Goal: Contribute content: Contribute content

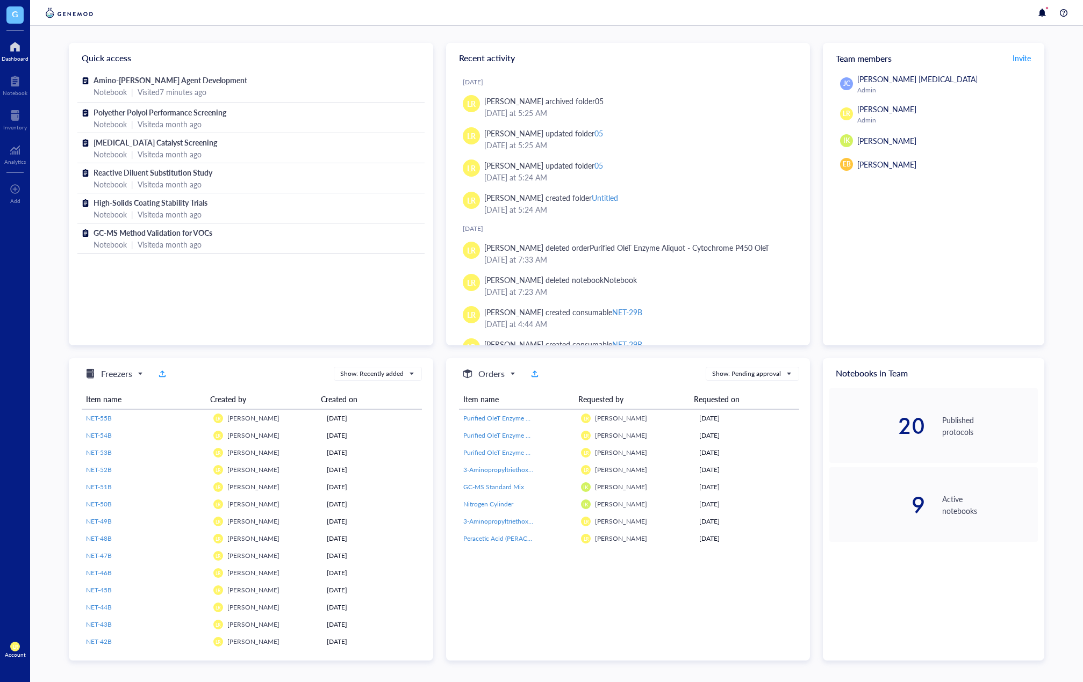
click at [233, 304] on div "Amino-Silane Coupling Agent Development Notebook | Visited 7 minutes ago Polyet…" at bounding box center [251, 208] width 364 height 271
click at [20, 93] on div "Notebook" at bounding box center [15, 93] width 25 height 6
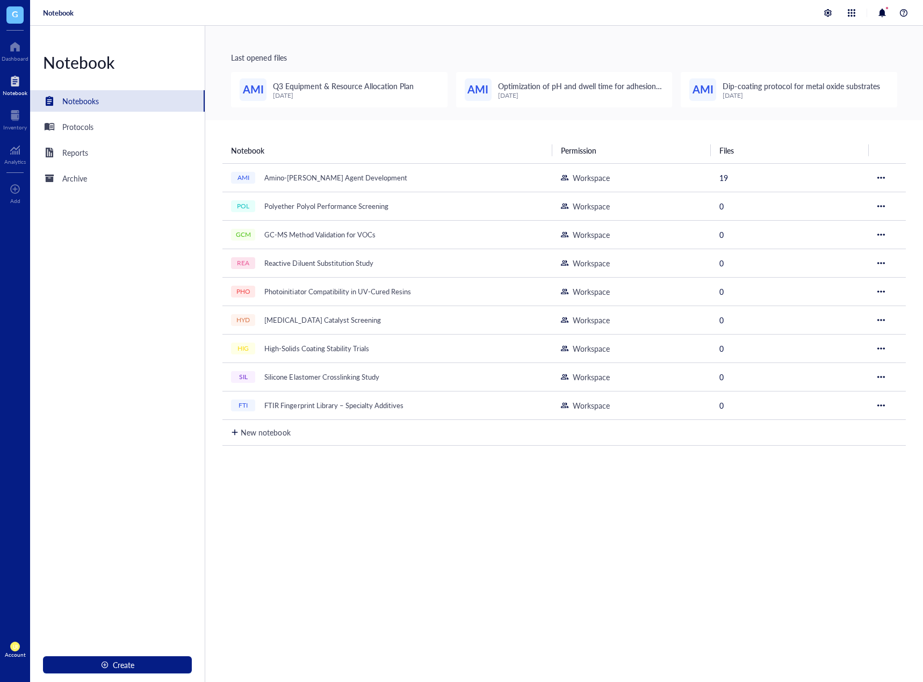
click at [635, 119] on div "Last opened files AMI Q3 Equipment & Resource Allocation Plan [DATE] AMI Optimi…" at bounding box center [564, 73] width 718 height 95
click at [94, 122] on div "Protocols" at bounding box center [117, 126] width 175 height 21
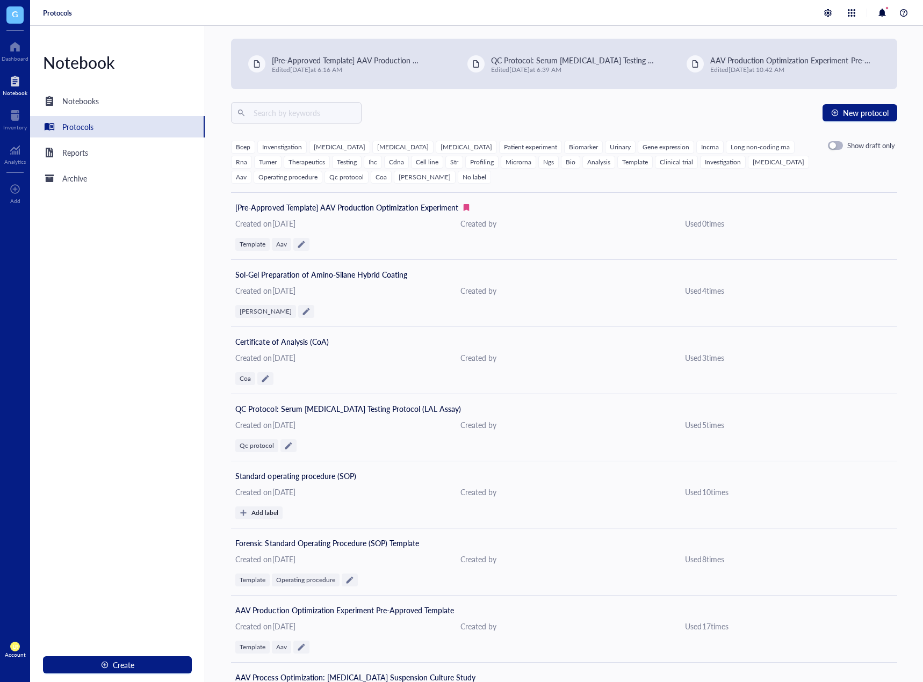
click at [635, 120] on div "New protocol" at bounding box center [564, 112] width 666 height 21
click at [635, 116] on div "button" at bounding box center [835, 113] width 8 height 8
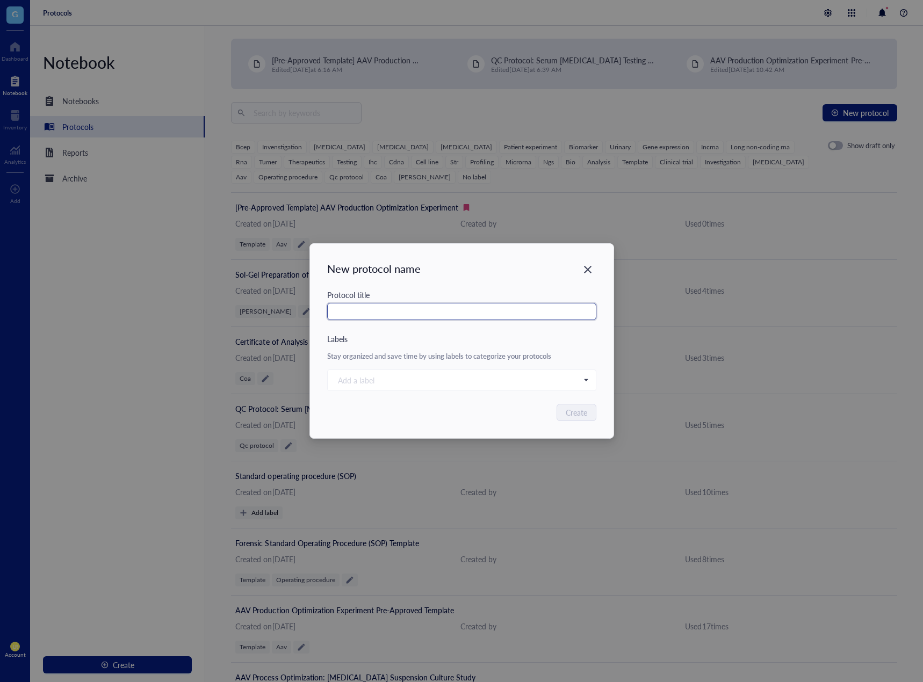
click at [491, 311] on input "text" at bounding box center [461, 311] width 269 height 17
click at [541, 301] on div "Protocol title" at bounding box center [461, 311] width 269 height 44
click at [537, 310] on input "text" at bounding box center [461, 311] width 269 height 17
paste input "Protocol Template: [MEDICAL_DATA] (IHC) on FFPE Tissue Blocks"
click at [393, 311] on input "Protocol Template: [MEDICAL_DATA] (IHC) on FFPE Tissue Blocks" at bounding box center [461, 311] width 269 height 17
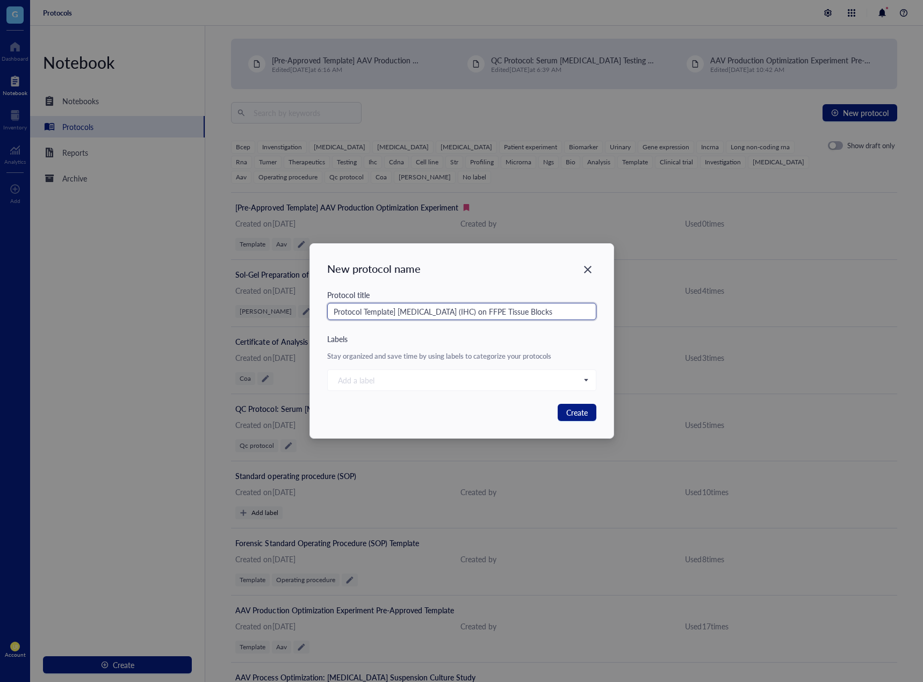
click at [333, 311] on input "Protocol Template] [MEDICAL_DATA] (IHC) on FFPE Tissue Blocks" at bounding box center [461, 311] width 269 height 17
drag, startPoint x: 398, startPoint y: 314, endPoint x: 452, endPoint y: 315, distance: 54.8
click at [452, 315] on input "[Protocol Template] [MEDICAL_DATA] (IHC) on FFPE Tissue Blocks" at bounding box center [461, 311] width 269 height 17
click at [464, 376] on div at bounding box center [456, 380] width 245 height 15
type input "[Protocol Template] [MEDICAL_DATA] (IHC) on FFPE Tissue Blocks"
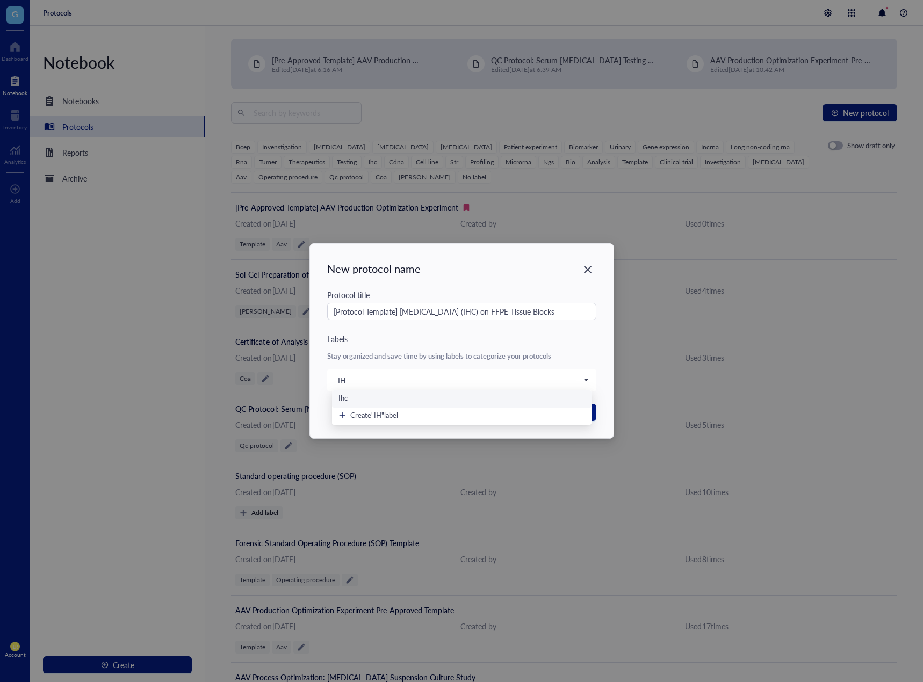
type input "IHC"
click at [388, 417] on span "Create "IHC" label" at bounding box center [376, 415] width 53 height 10
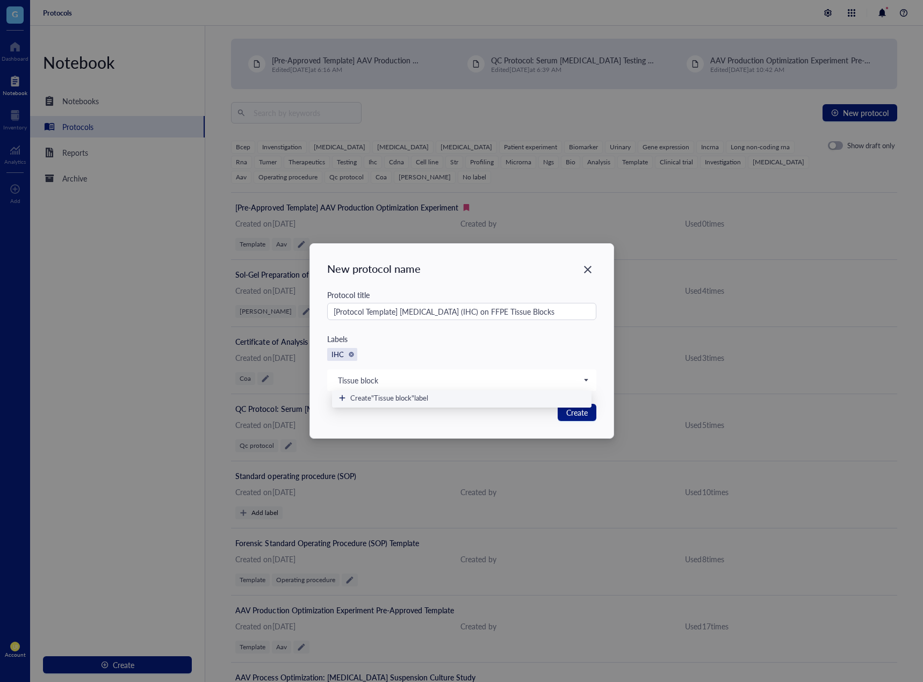
type input "Tissue blocks"
click at [431, 397] on span "Create "Tissue blocks" label" at bounding box center [390, 398] width 81 height 10
type input "FFPE"
click at [432, 397] on div "Create "FFPE" label" at bounding box center [461, 398] width 247 height 10
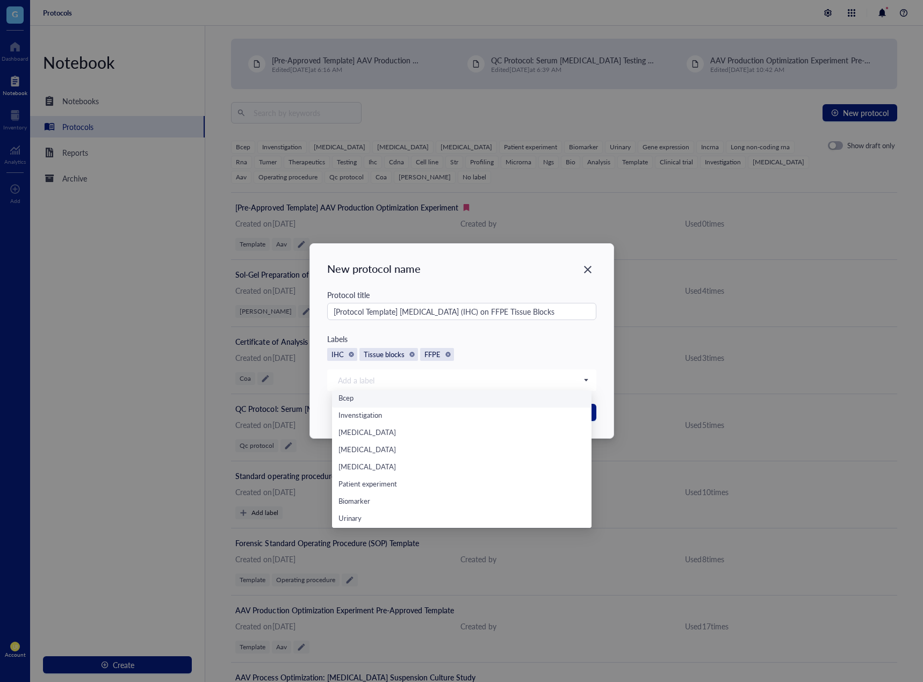
click at [553, 341] on div "Labels" at bounding box center [461, 339] width 269 height 12
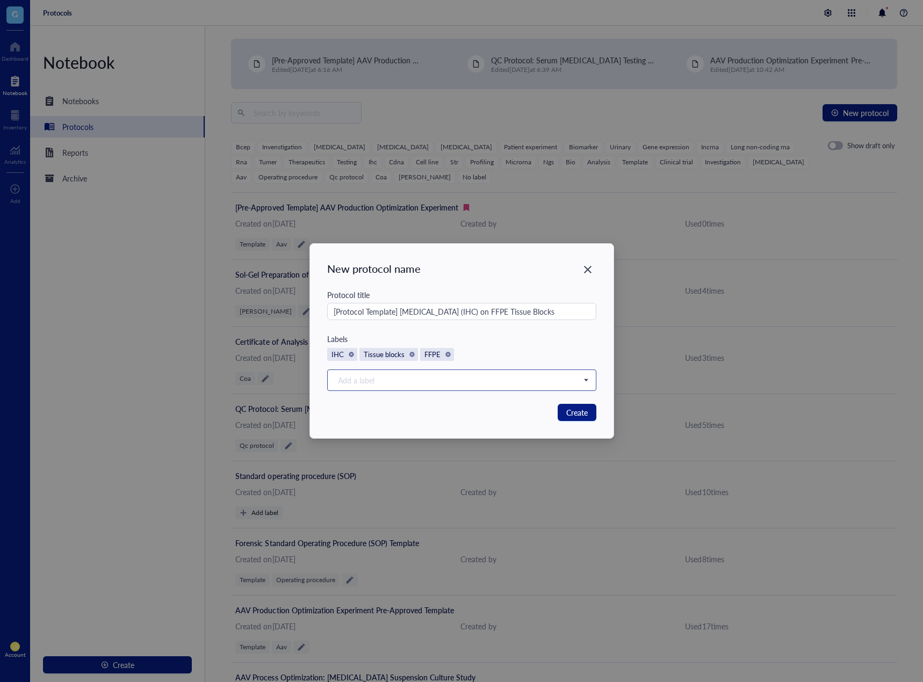
click at [502, 381] on div at bounding box center [456, 380] width 245 height 15
type input "TEMPLATE"
click at [500, 397] on div "Template" at bounding box center [461, 399] width 247 height 12
click at [573, 358] on div "IHC Tissue blocks FFPE Template" at bounding box center [461, 354] width 269 height 13
click at [587, 416] on span "Create" at bounding box center [576, 413] width 21 height 12
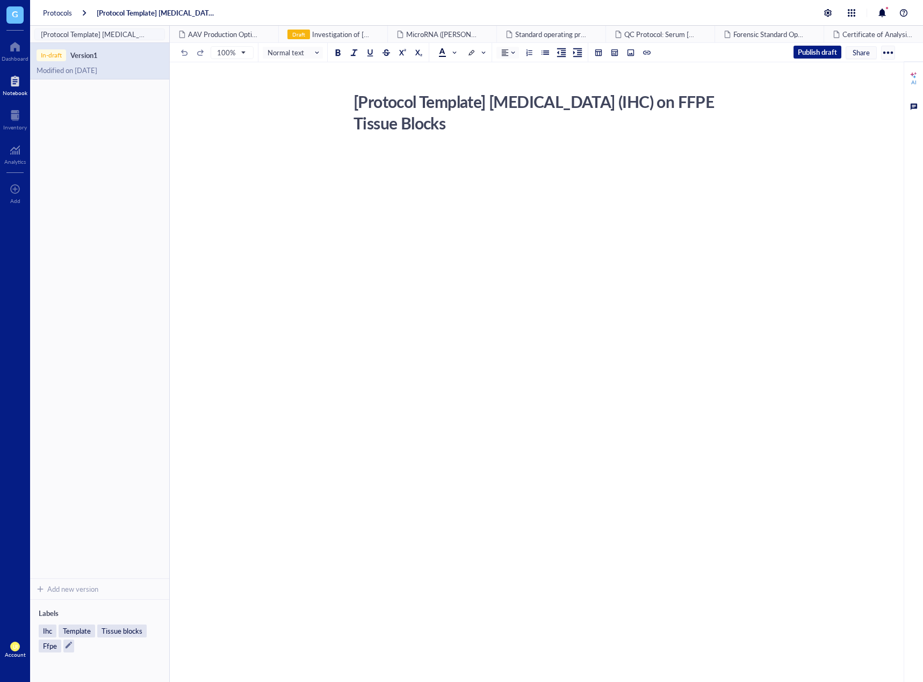
click at [358, 217] on div "﻿" at bounding box center [544, 252] width 383 height 207
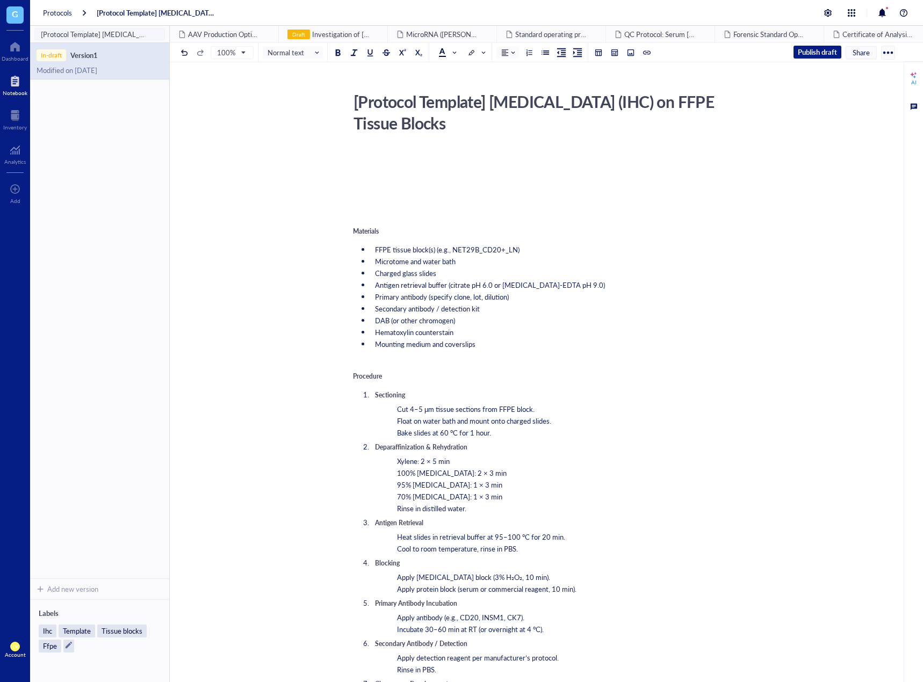
click at [431, 176] on div at bounding box center [544, 166] width 383 height 29
click at [397, 157] on div at bounding box center [544, 166] width 383 height 29
click at [393, 147] on div "[Protocol Template] [MEDICAL_DATA] (IHC) on FFPE Tissue Blocks [Protocol Templa…" at bounding box center [544, 627] width 749 height 1079
click at [384, 156] on div at bounding box center [544, 166] width 383 height 29
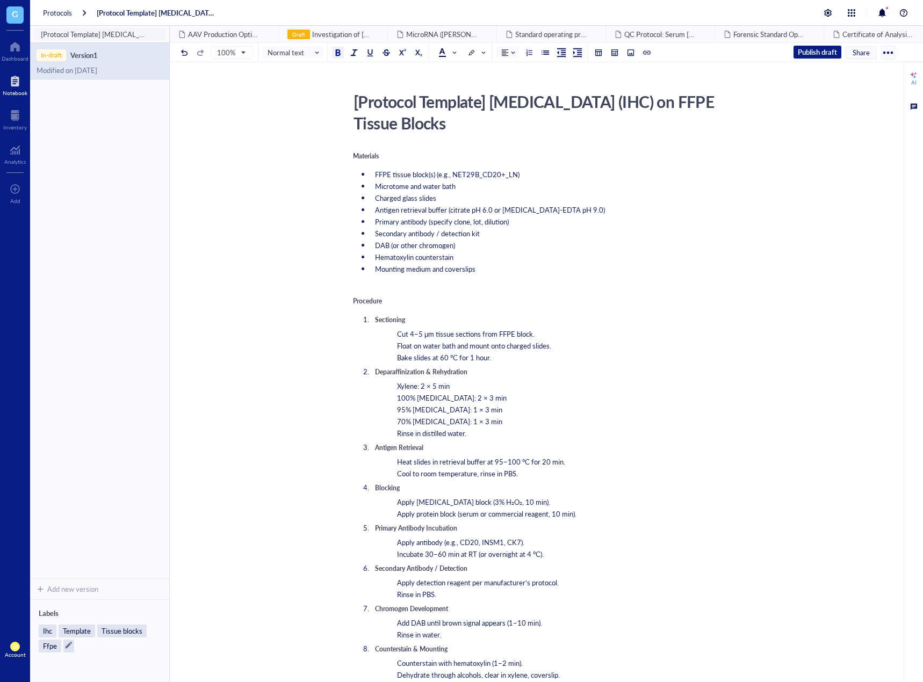
click at [371, 158] on span "Materials" at bounding box center [366, 156] width 26 height 9
click at [307, 53] on span "Normal text" at bounding box center [294, 53] width 53 height 10
click at [303, 114] on div "Heading 2" at bounding box center [305, 117] width 31 height 10
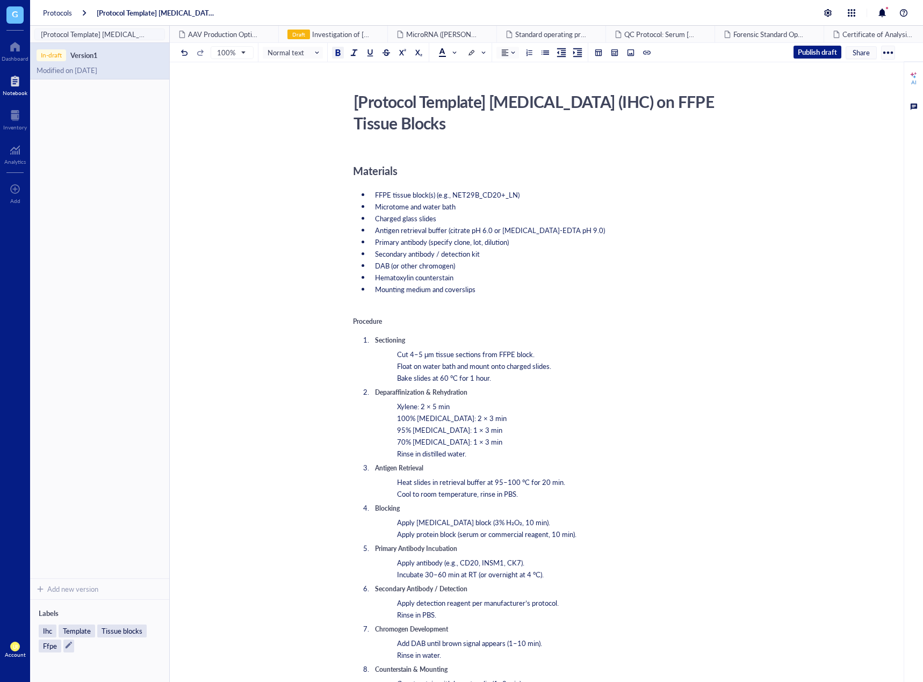
click at [370, 323] on span "Procedure" at bounding box center [367, 321] width 29 height 9
click at [299, 54] on span "Normal text" at bounding box center [294, 53] width 53 height 10
click at [311, 118] on div "Heading 2" at bounding box center [305, 117] width 31 height 10
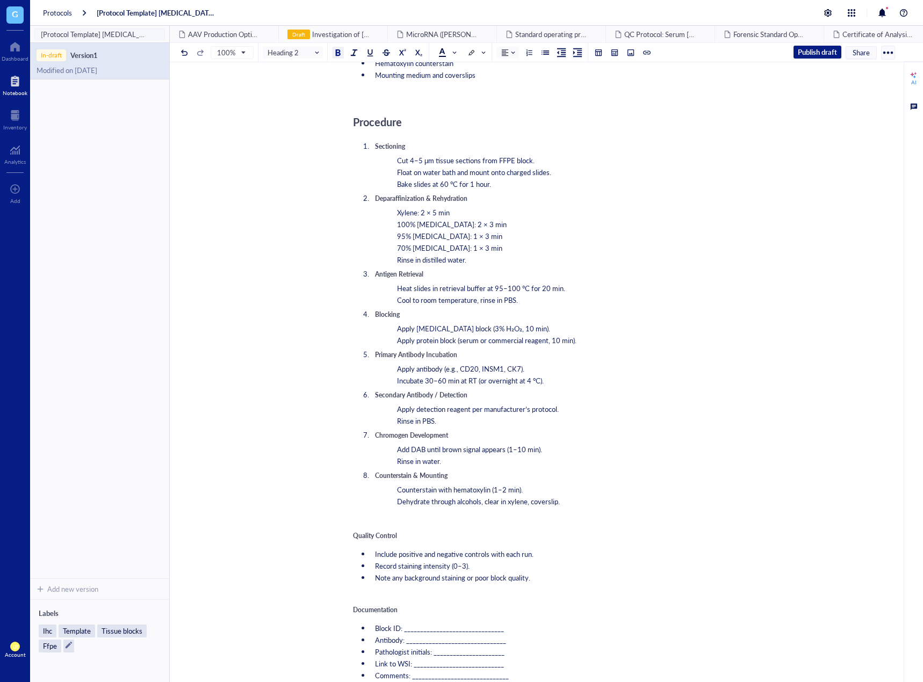
scroll to position [215, 0]
click at [382, 518] on div "﻿" at bounding box center [544, 522] width 383 height 10
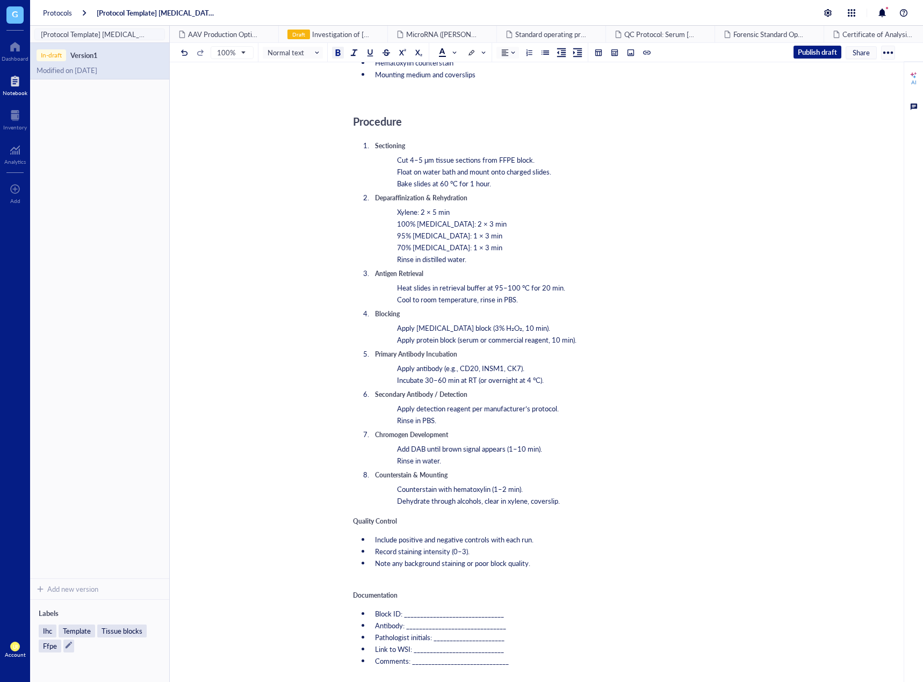
click at [378, 525] on span "Quality Control" at bounding box center [375, 521] width 44 height 9
click at [291, 53] on span "Normal text" at bounding box center [294, 53] width 53 height 10
click at [311, 114] on div "Heading 2" at bounding box center [305, 117] width 31 height 10
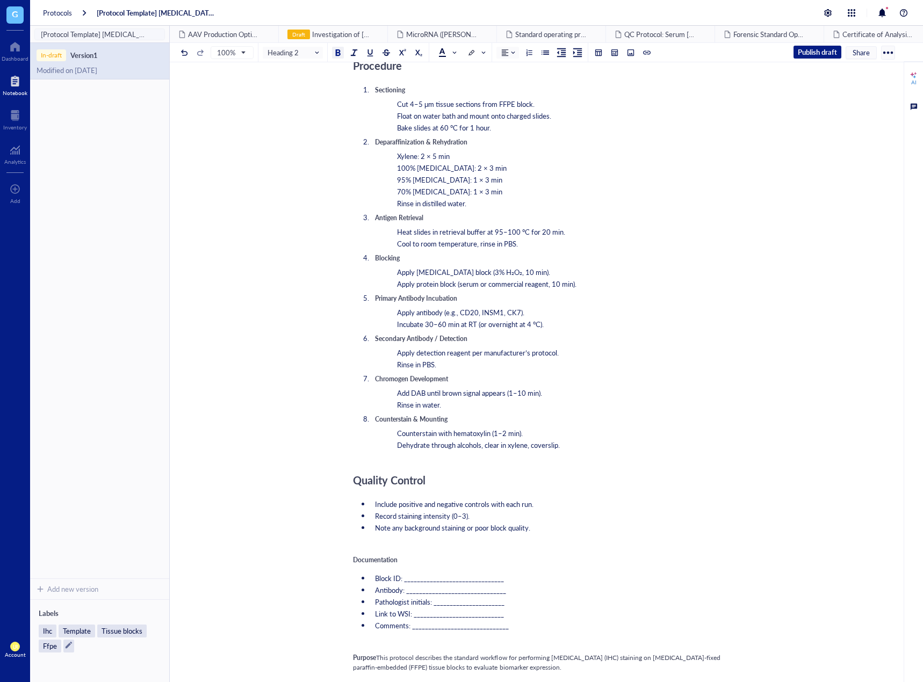
scroll to position [376, 0]
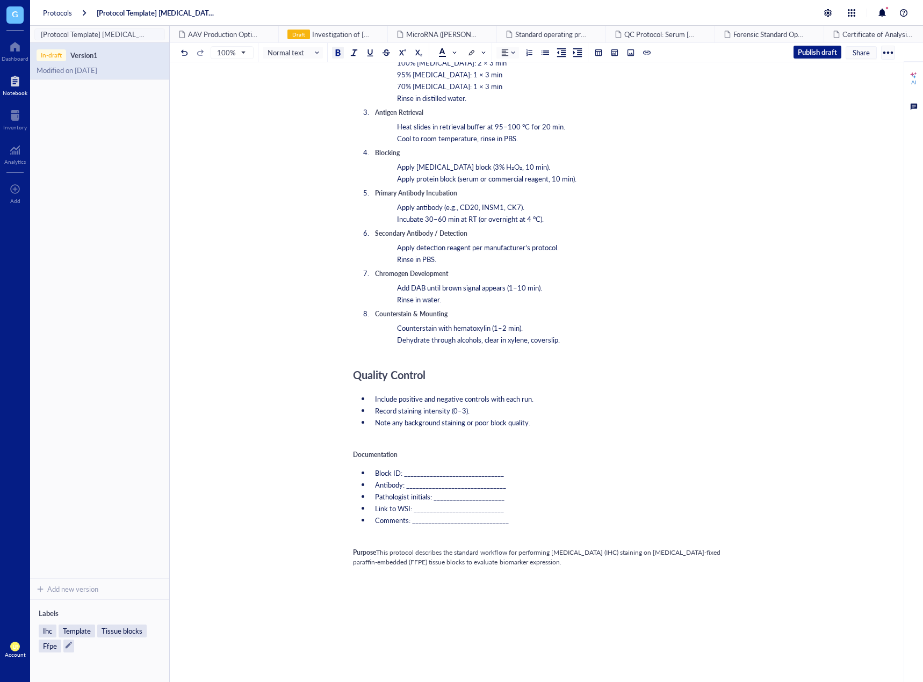
click at [372, 457] on span "Documentation" at bounding box center [375, 454] width 45 height 9
click at [296, 55] on span "Normal text" at bounding box center [294, 53] width 53 height 10
click at [306, 114] on div "Heading 2" at bounding box center [305, 117] width 31 height 10
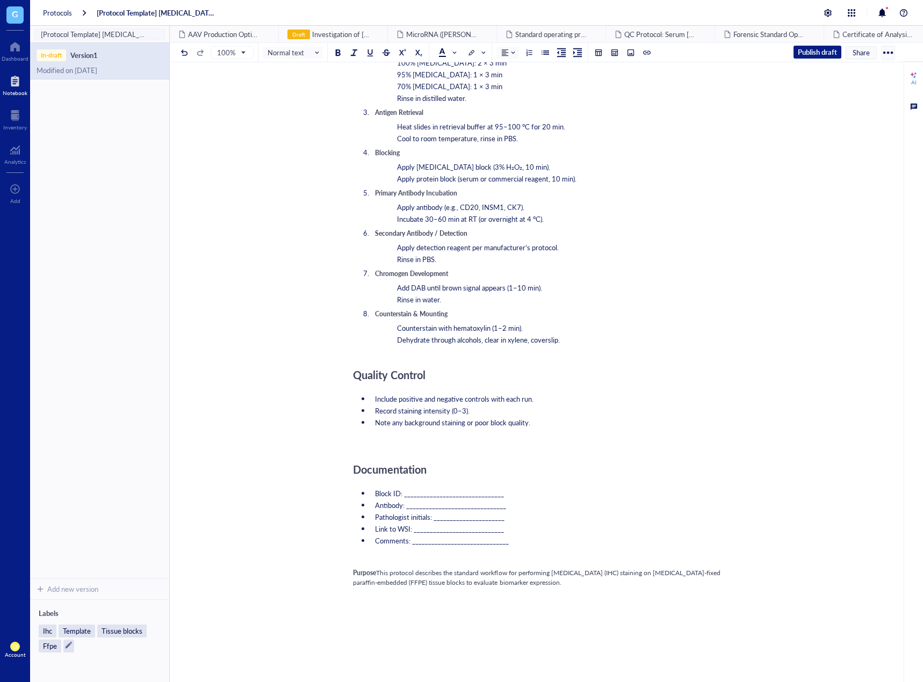
click at [589, 588] on div "Purpose This protocol describes the standard workflow for performing [MEDICAL_D…" at bounding box center [544, 577] width 383 height 19
drag, startPoint x: 600, startPoint y: 588, endPoint x: 341, endPoint y: 562, distance: 260.8
click at [341, 562] on div "[Protocol Template] [MEDICAL_DATA] (IHC) on FFPE Tissue Blocks [Protocol Templa…" at bounding box center [544, 247] width 749 height 1071
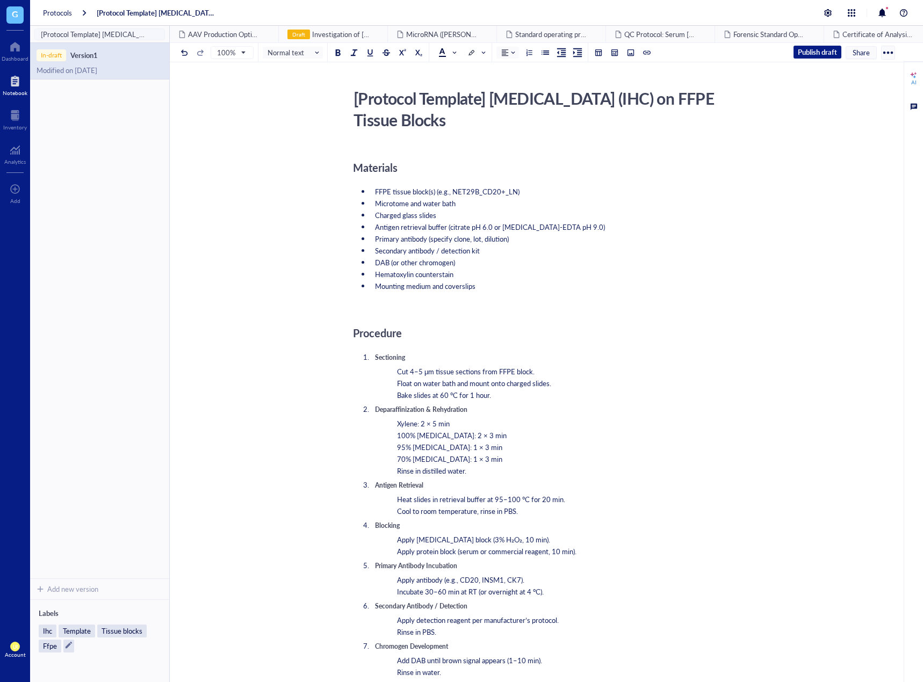
scroll to position [0, 0]
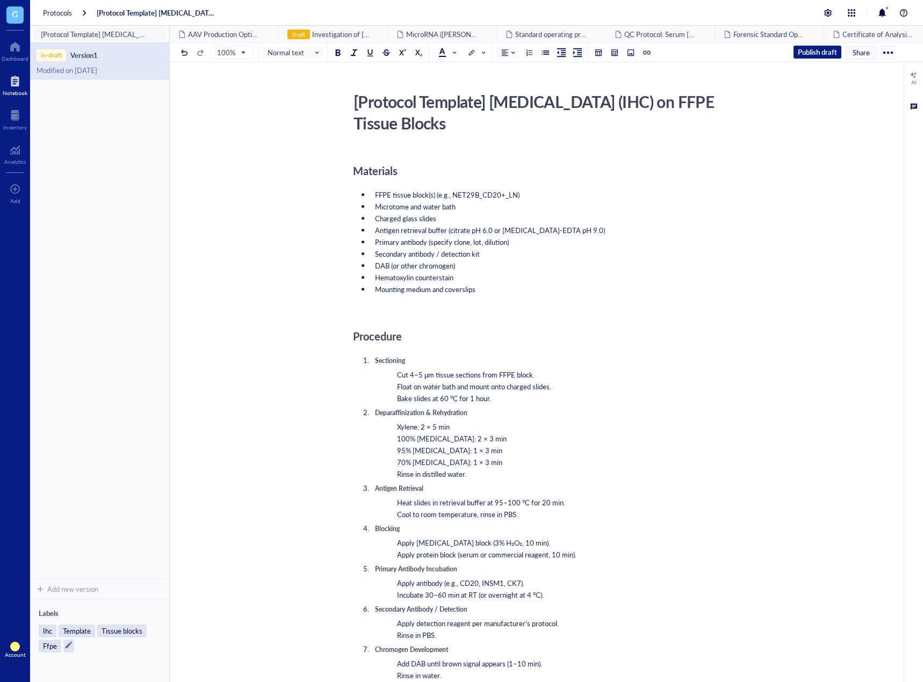
click at [442, 150] on div "Materials FFPE tissue block(s) (e.g., NET29B_CD20+_LN) Microtome and water bath…" at bounding box center [544, 647] width 383 height 996
click at [354, 169] on span "Materials" at bounding box center [375, 170] width 45 height 15
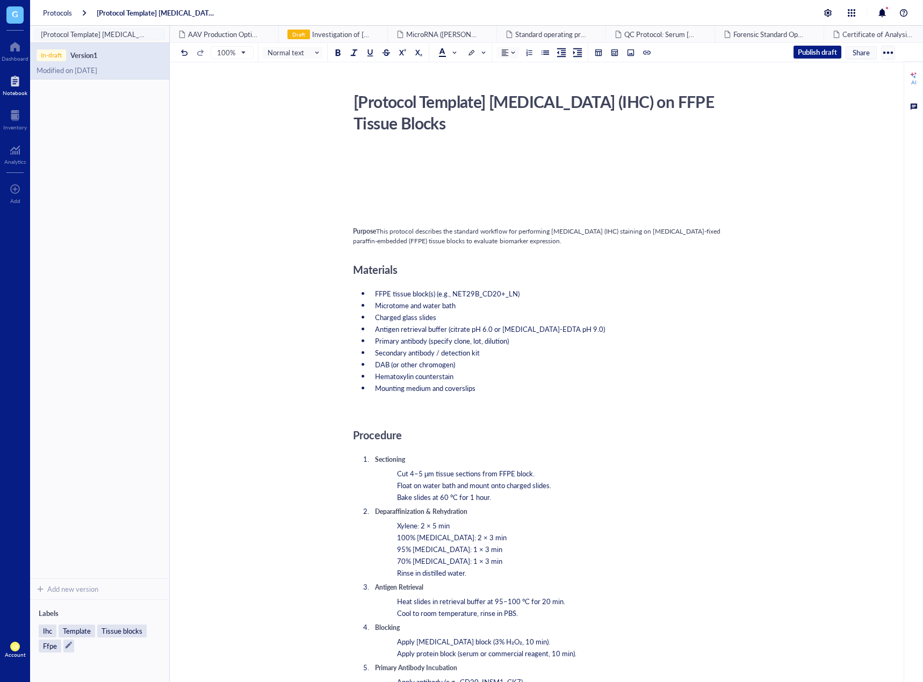
click at [379, 233] on span "This protocol describes the standard workflow for performing [MEDICAL_DATA] (IH…" at bounding box center [537, 236] width 369 height 19
click at [379, 232] on span "This protocol describes the standard workflow for performing [MEDICAL_DATA] (IH…" at bounding box center [537, 236] width 369 height 19
click at [377, 232] on span "This protocol describes the standard workflow for performing [MEDICAL_DATA] (IH…" at bounding box center [537, 236] width 369 height 19
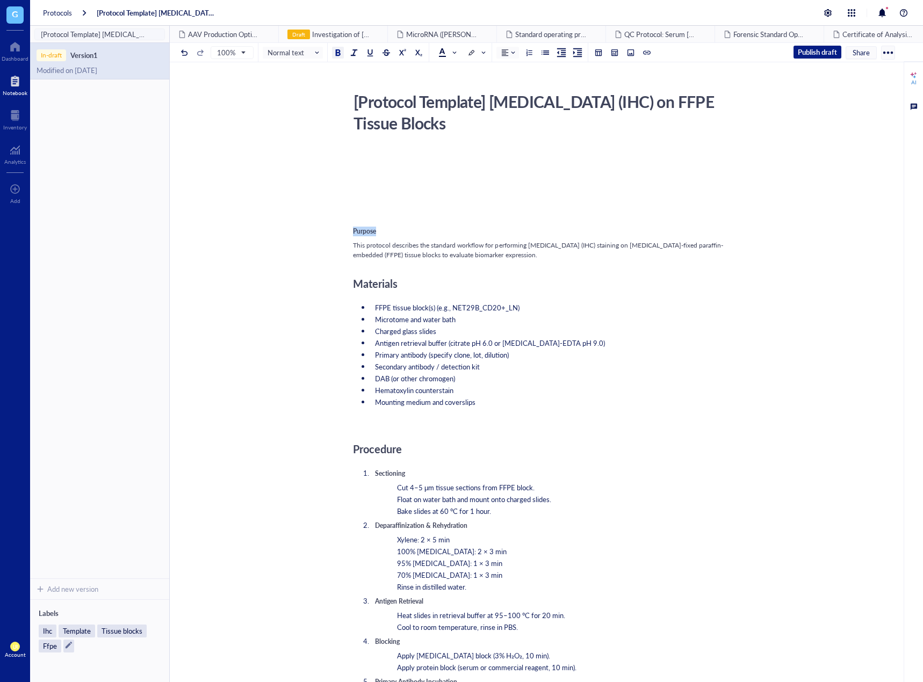
drag, startPoint x: 381, startPoint y: 232, endPoint x: 336, endPoint y: 232, distance: 45.1
click at [336, 232] on div "[Protocol Template] [MEDICAL_DATA] (IHC) on FFPE Tissue Blocks [Protocol Templa…" at bounding box center [544, 673] width 749 height 1170
click at [306, 52] on span "Normal text" at bounding box center [294, 53] width 53 height 10
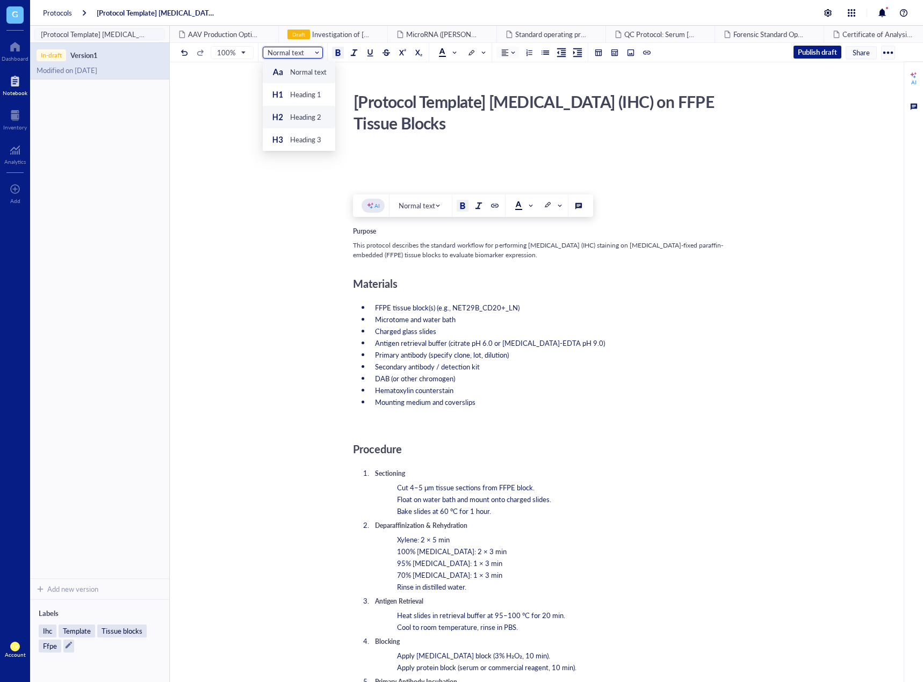
click at [302, 113] on div "Heading 2" at bounding box center [305, 117] width 31 height 10
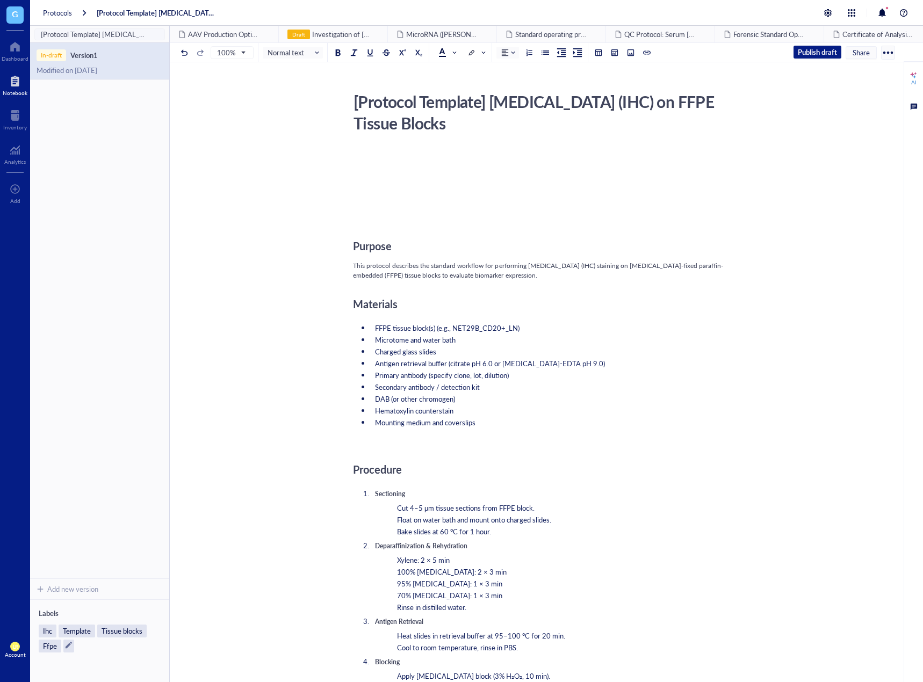
click at [473, 272] on span "This protocol describes the standard workflow for performing [MEDICAL_DATA] (IH…" at bounding box center [538, 270] width 370 height 19
click at [435, 160] on div at bounding box center [544, 166] width 383 height 29
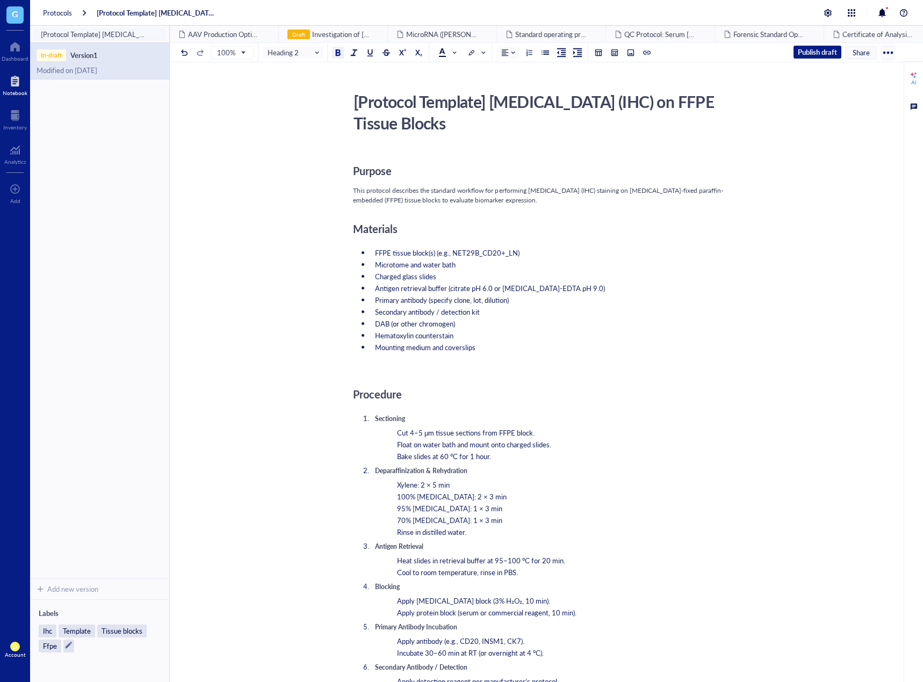
click at [410, 205] on div "This protocol describes the standard workflow for performing [MEDICAL_DATA] (IH…" at bounding box center [544, 195] width 383 height 19
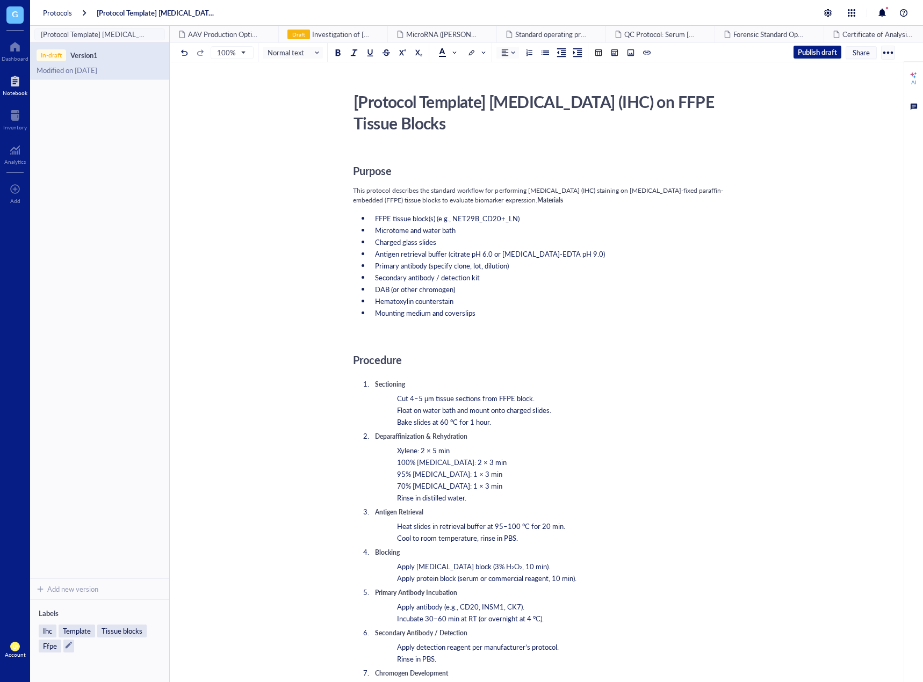
drag, startPoint x: 274, startPoint y: 55, endPoint x: 276, endPoint y: 62, distance: 7.2
click at [274, 55] on span "Normal text" at bounding box center [294, 53] width 53 height 10
click at [288, 113] on div "Heading 2" at bounding box center [296, 117] width 50 height 13
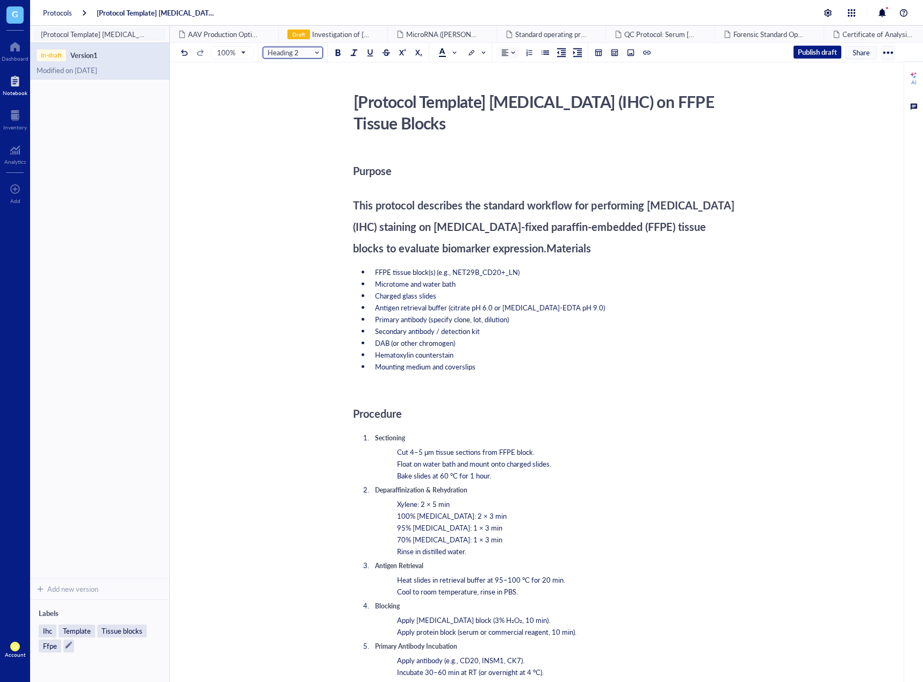
click at [373, 249] on span "This protocol describes the standard workflow for performing [MEDICAL_DATA] (IH…" at bounding box center [545, 227] width 384 height 58
click at [546, 256] on span "Materials" at bounding box center [568, 248] width 45 height 15
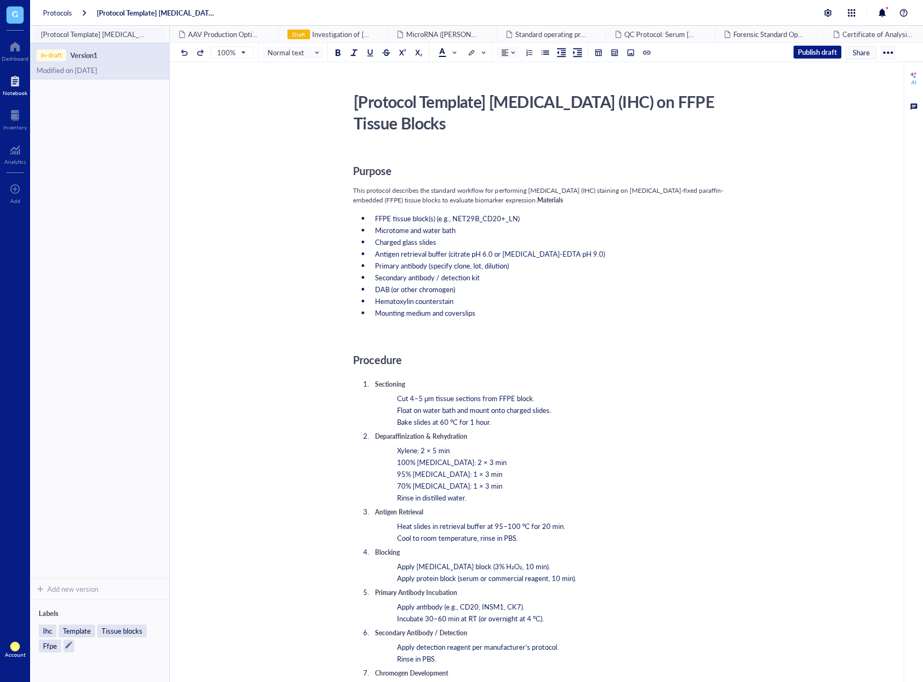
click at [537, 205] on span "Materials" at bounding box center [550, 200] width 26 height 9
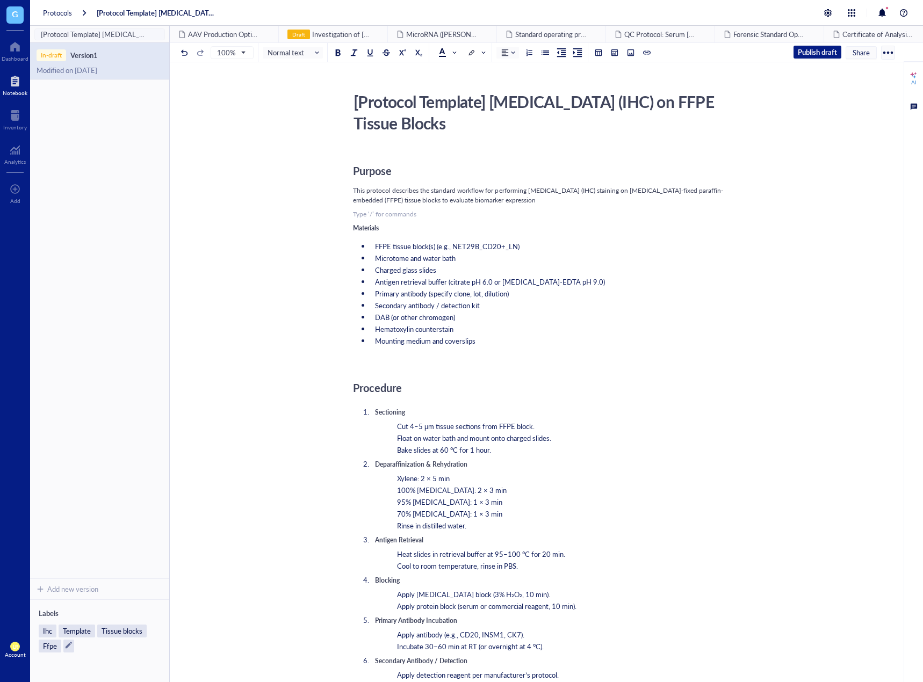
click at [359, 232] on span "Materials" at bounding box center [366, 228] width 26 height 9
click at [310, 60] on input "search" at bounding box center [290, 53] width 45 height 16
click at [290, 114] on div "Heading 2" at bounding box center [305, 117] width 31 height 10
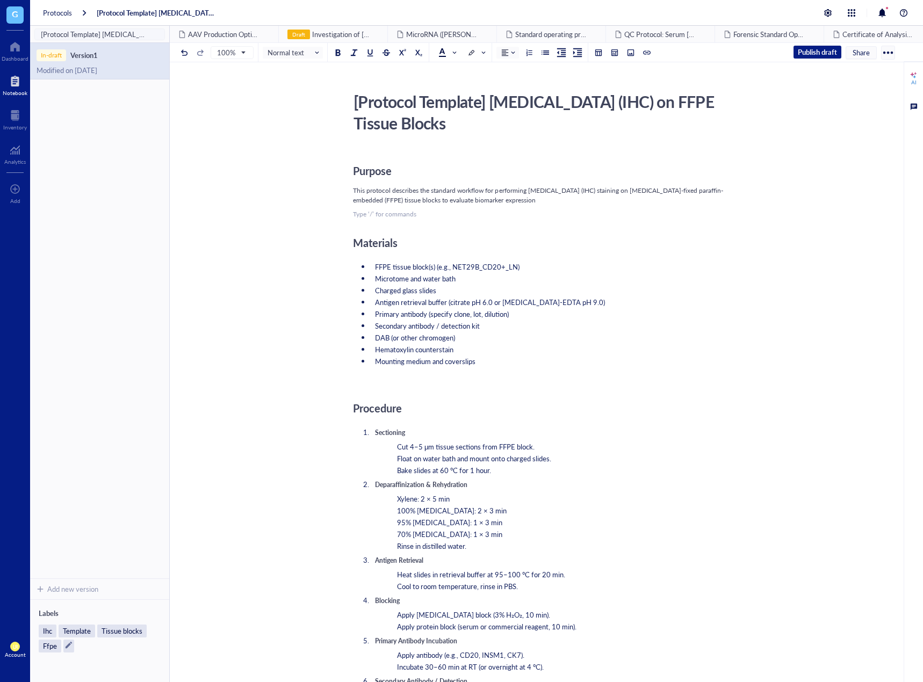
click at [374, 221] on div "Purpose This protocol describes the standard workflow for performing [MEDICAL_D…" at bounding box center [544, 683] width 383 height 1068
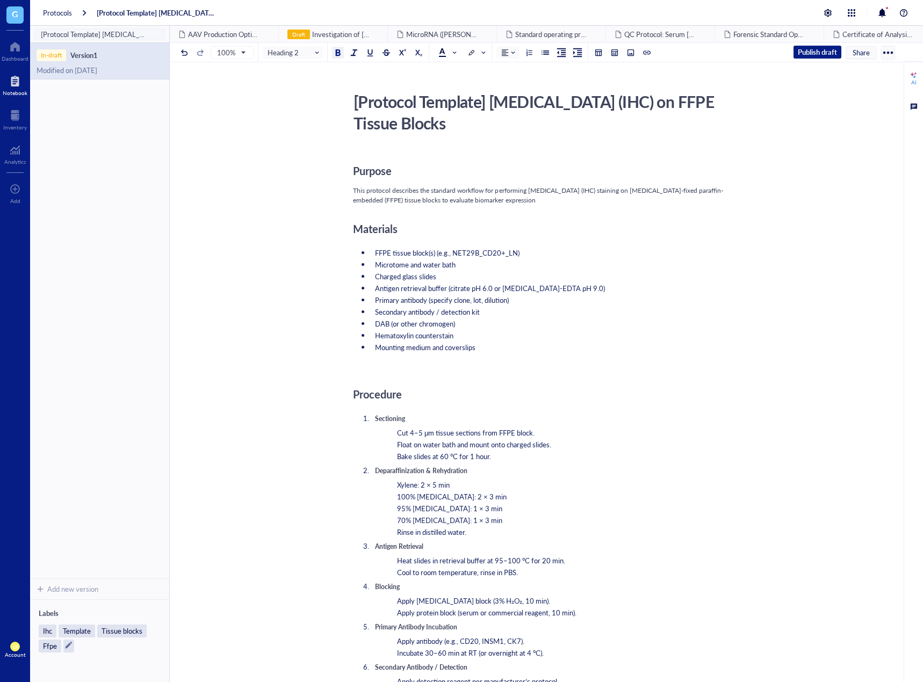
click at [392, 379] on div "Purpose This protocol describes the standard workflow for performing [MEDICAL_D…" at bounding box center [544, 676] width 383 height 1054
click at [387, 366] on div "﻿" at bounding box center [544, 366] width 383 height 10
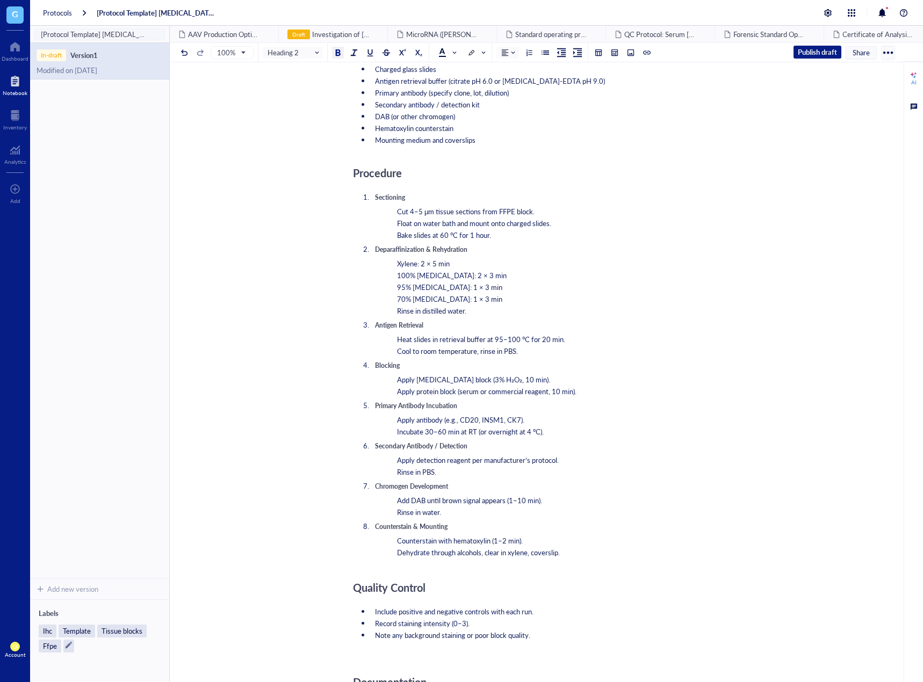
scroll to position [269, 0]
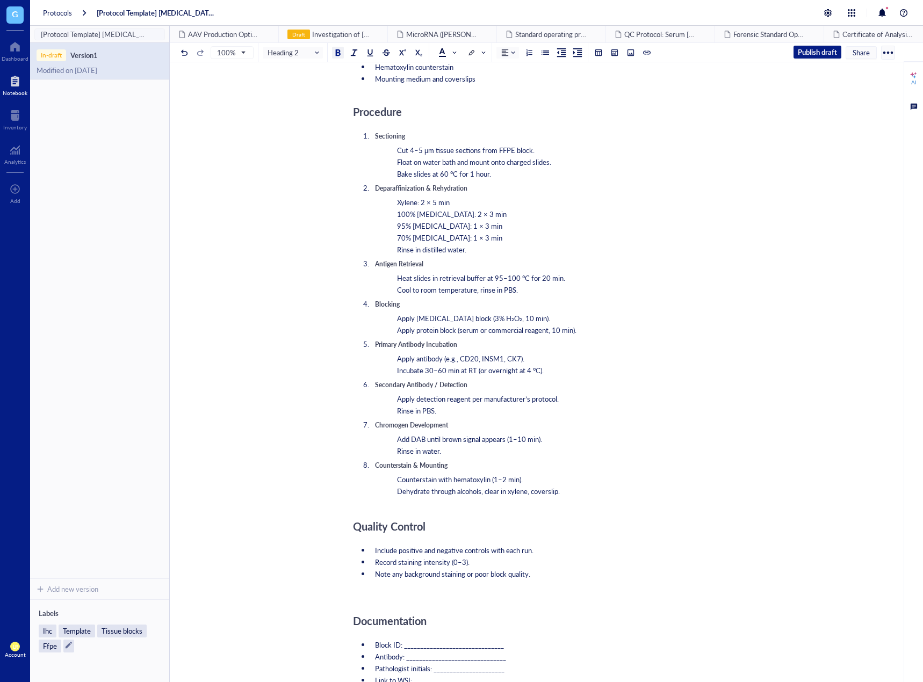
click at [376, 504] on div "Purpose This protocol describes the standard workflow for performing [MEDICAL_D…" at bounding box center [544, 401] width 383 height 1040
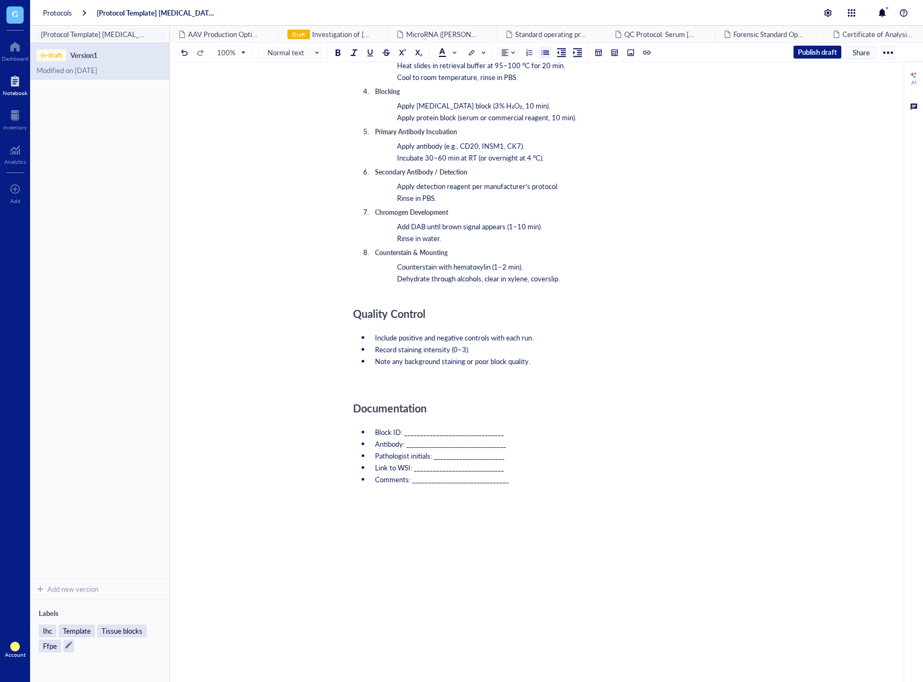
click at [374, 384] on div "﻿" at bounding box center [544, 380] width 383 height 10
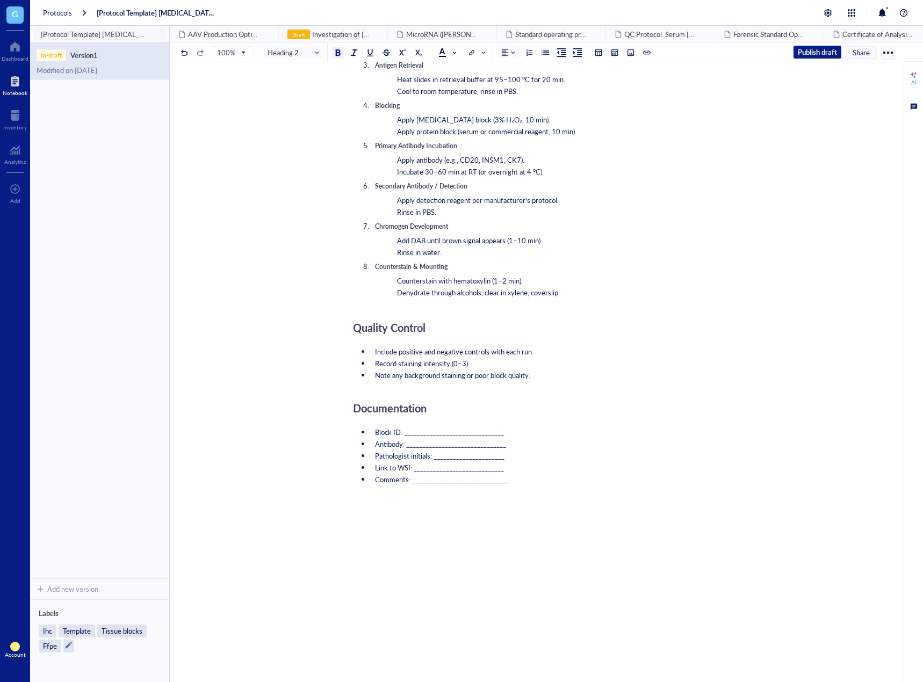
scroll to position [467, 0]
click at [554, 492] on div "Purpose This protocol describes the standard workflow for performing [MEDICAL_D…" at bounding box center [544, 195] width 383 height 1026
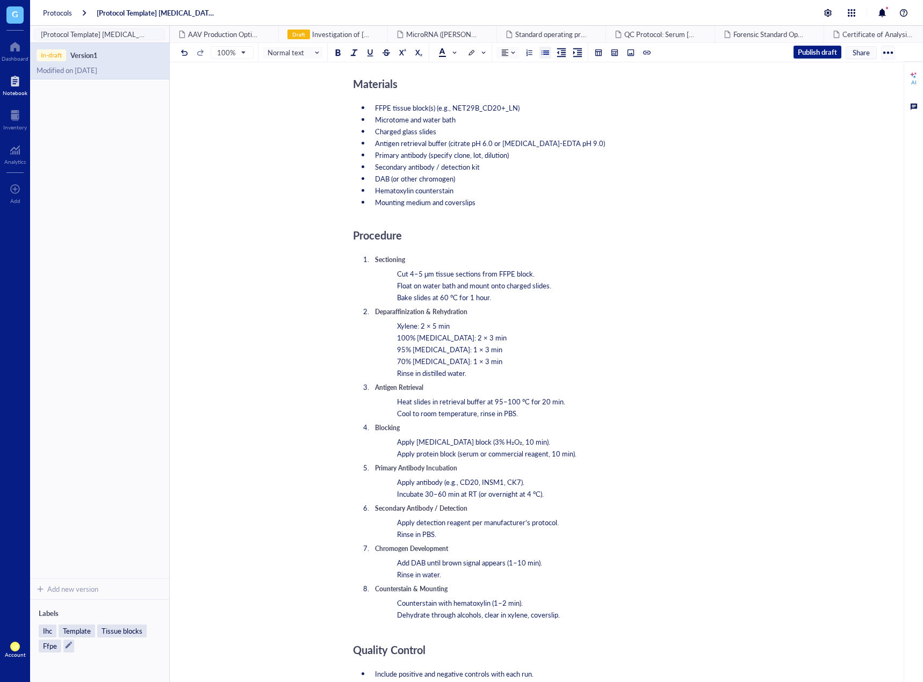
scroll to position [0, 0]
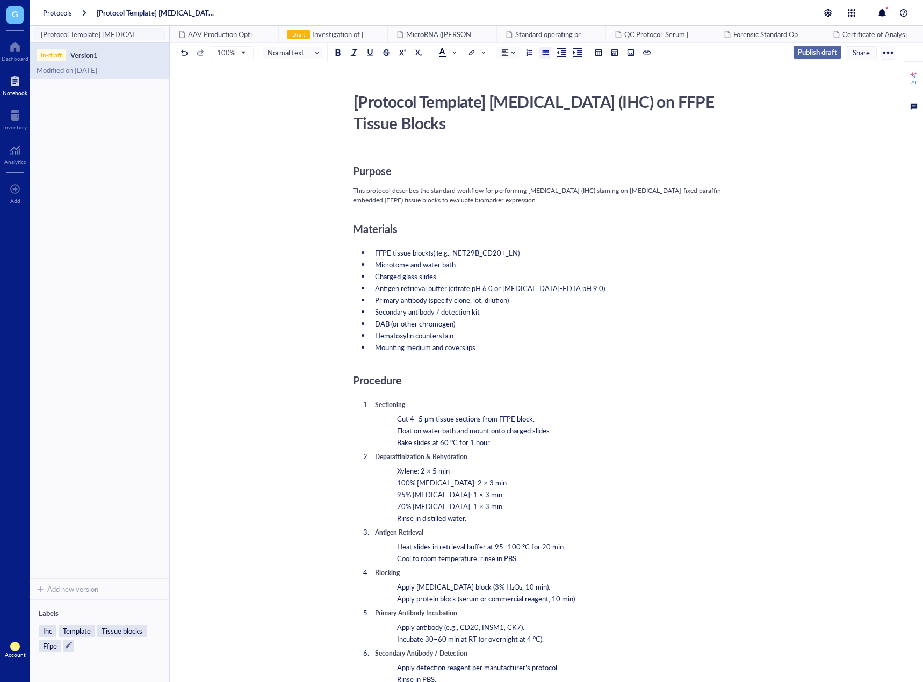
click at [635, 47] on span "Publish draft" at bounding box center [817, 52] width 39 height 10
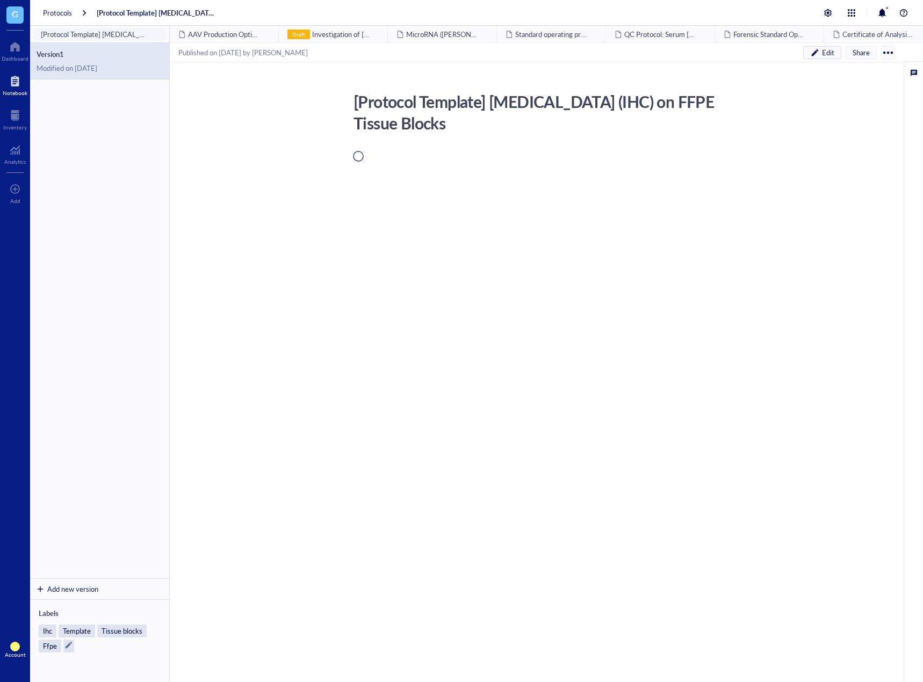
click at [90, 597] on div "Add new version" at bounding box center [99, 589] width 139 height 21
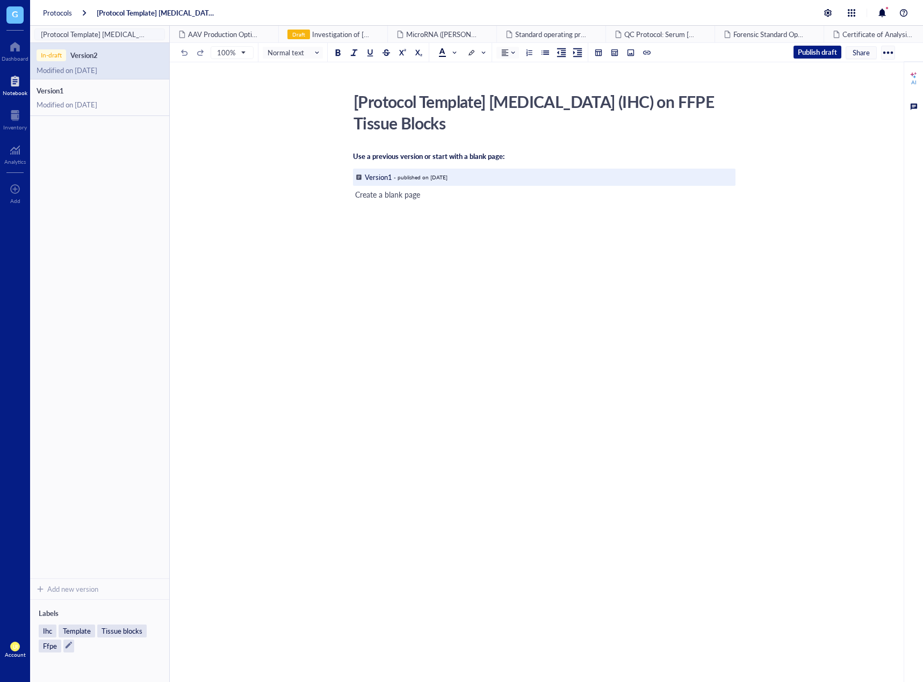
click at [393, 175] on div "Version 1" at bounding box center [379, 177] width 29 height 10
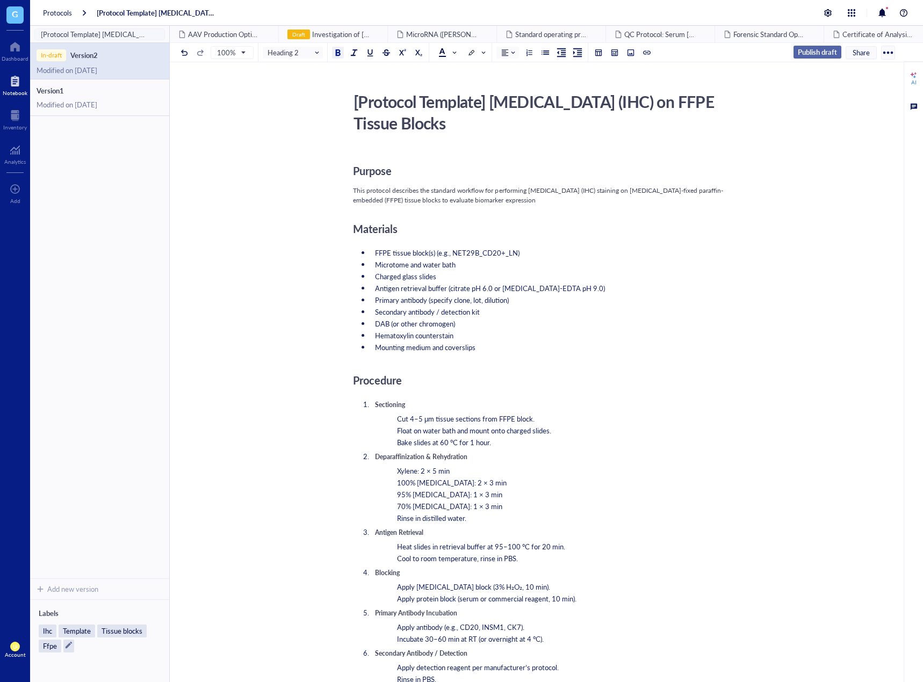
click at [837, 52] on span "Publish draft" at bounding box center [817, 52] width 39 height 10
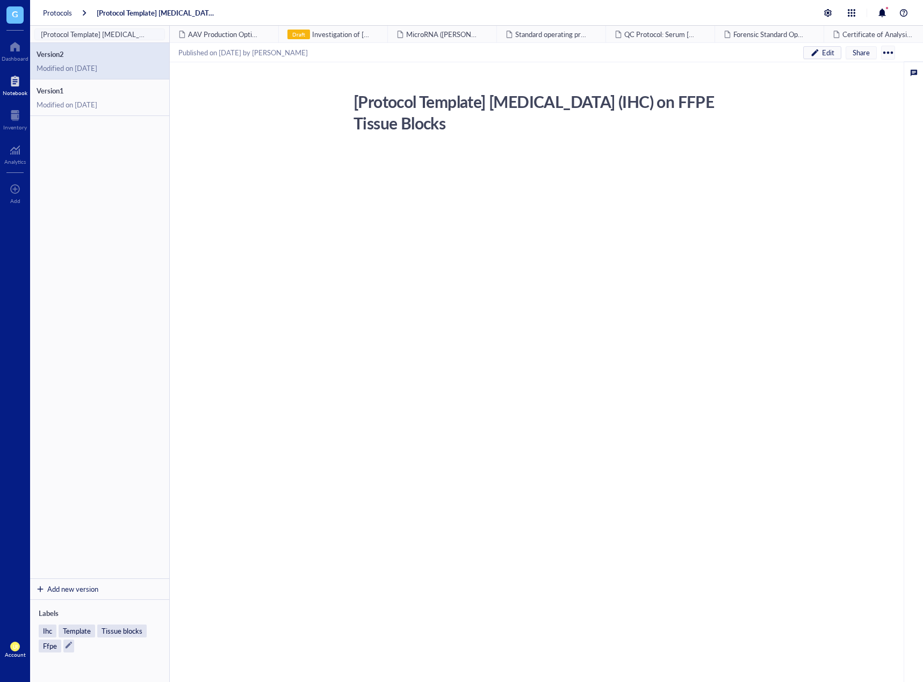
click at [96, 585] on div "Add new version" at bounding box center [72, 590] width 51 height 10
click at [379, 235] on div at bounding box center [544, 264] width 383 height 205
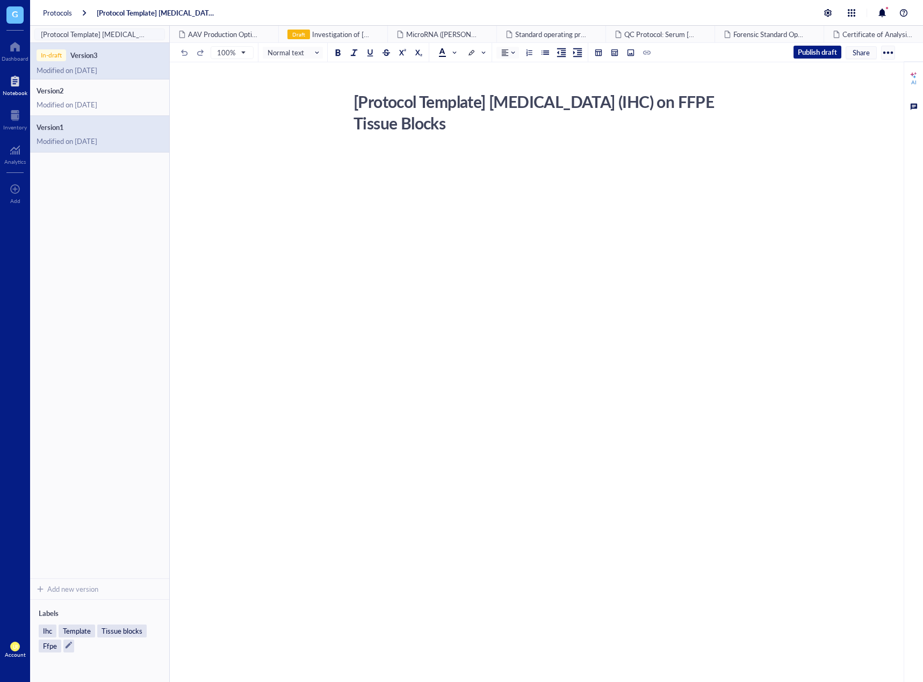
drag, startPoint x: 56, startPoint y: 116, endPoint x: 47, endPoint y: 118, distance: 8.7
click at [51, 117] on div "Version 1 Modified on [DATE]" at bounding box center [99, 134] width 139 height 37
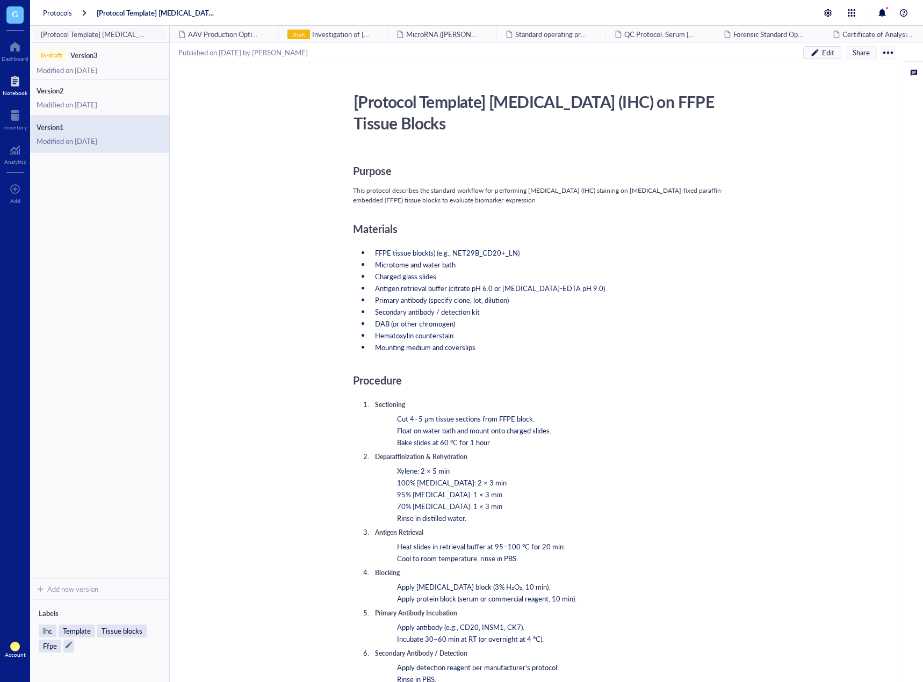
click at [25, 94] on div "Notebook" at bounding box center [15, 84] width 30 height 30
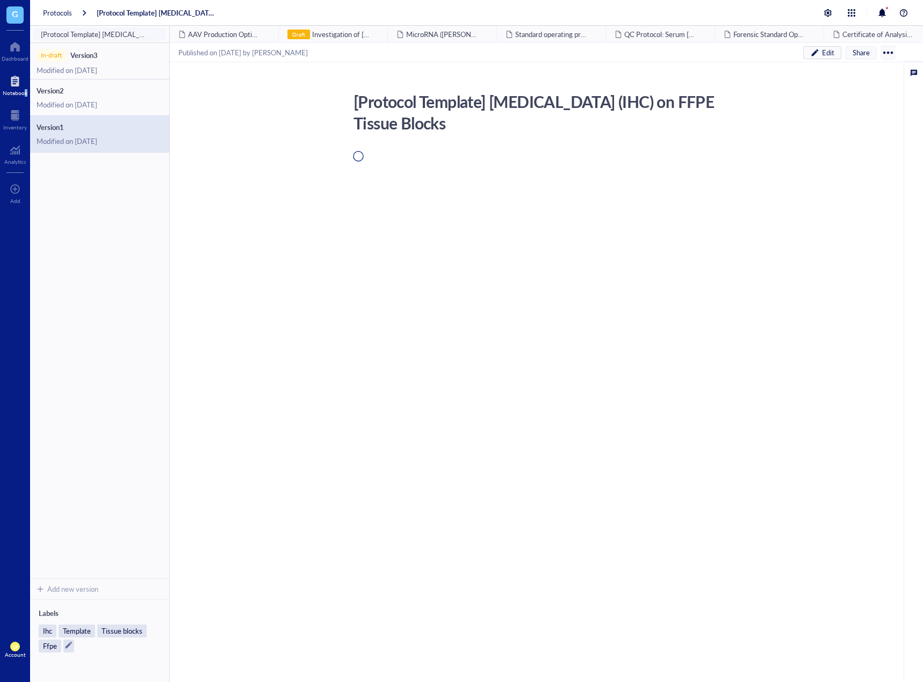
click at [24, 94] on div "Notebook" at bounding box center [15, 93] width 25 height 6
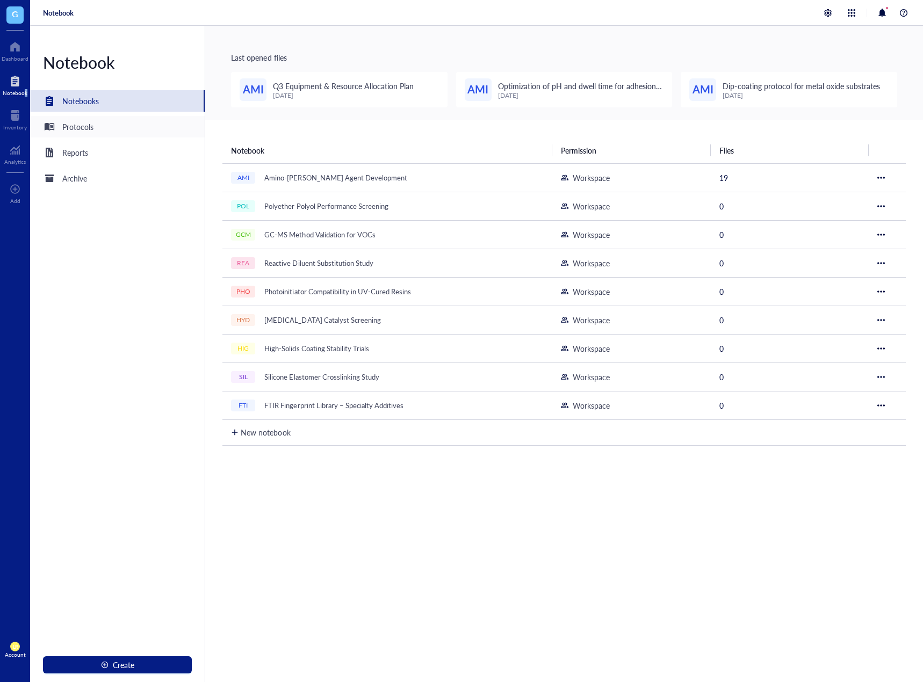
click at [143, 131] on div "Protocols" at bounding box center [117, 126] width 175 height 21
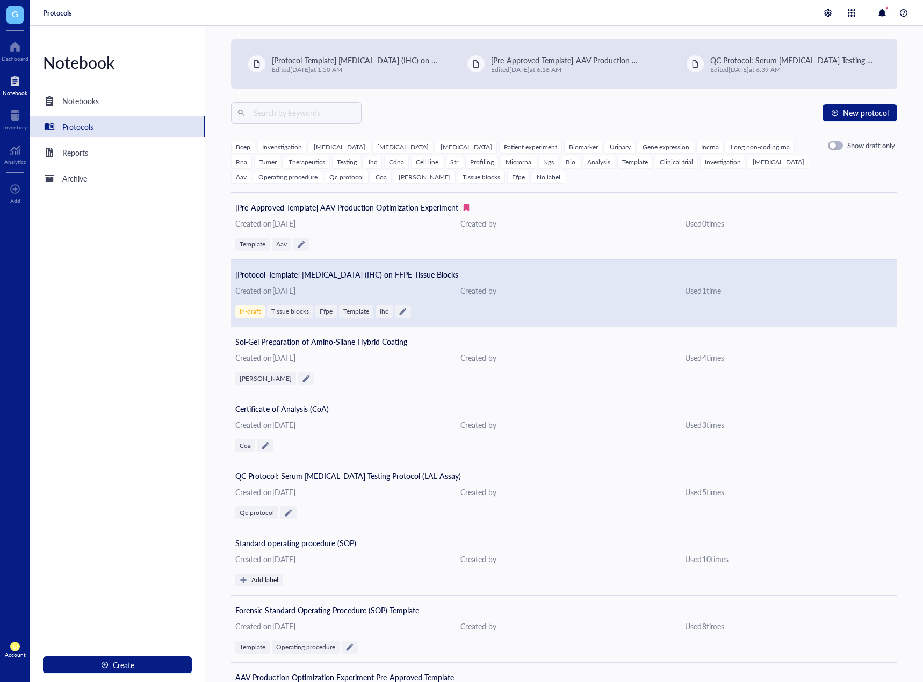
click at [382, 276] on span "[Protocol Template] [MEDICAL_DATA] (IHC) on FFPE Tissue Blocks" at bounding box center [346, 274] width 223 height 11
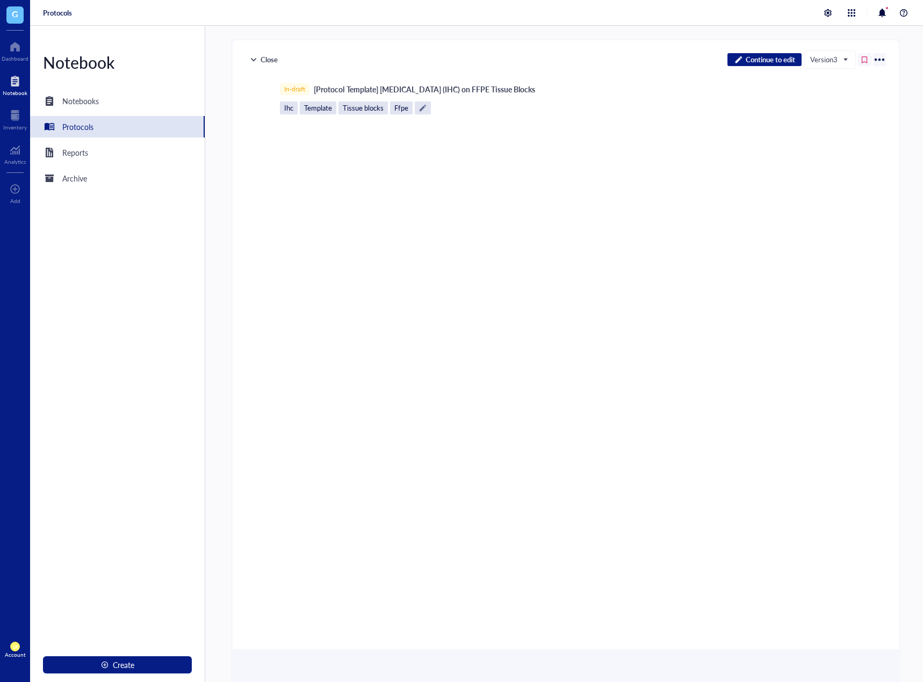
click at [649, 233] on div "﻿" at bounding box center [563, 230] width 383 height 207
drag, startPoint x: 391, startPoint y: 201, endPoint x: 124, endPoint y: 161, distance: 269.5
click at [379, 206] on div "﻿" at bounding box center [563, 230] width 383 height 207
click at [107, 123] on div "Protocols" at bounding box center [117, 126] width 175 height 21
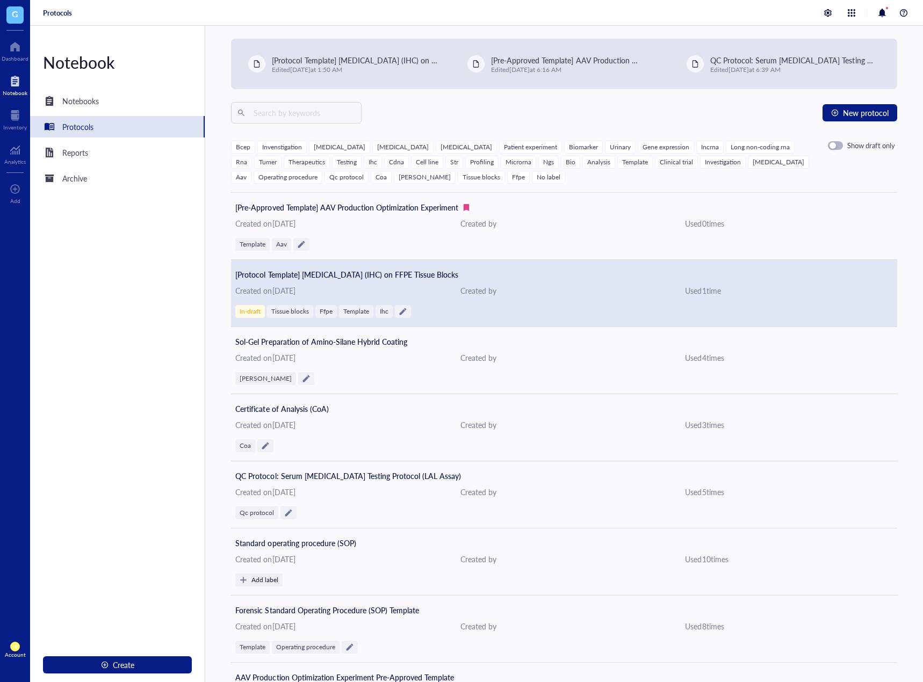
click at [351, 290] on div "Created on September 26, 2025" at bounding box center [339, 291] width 208 height 12
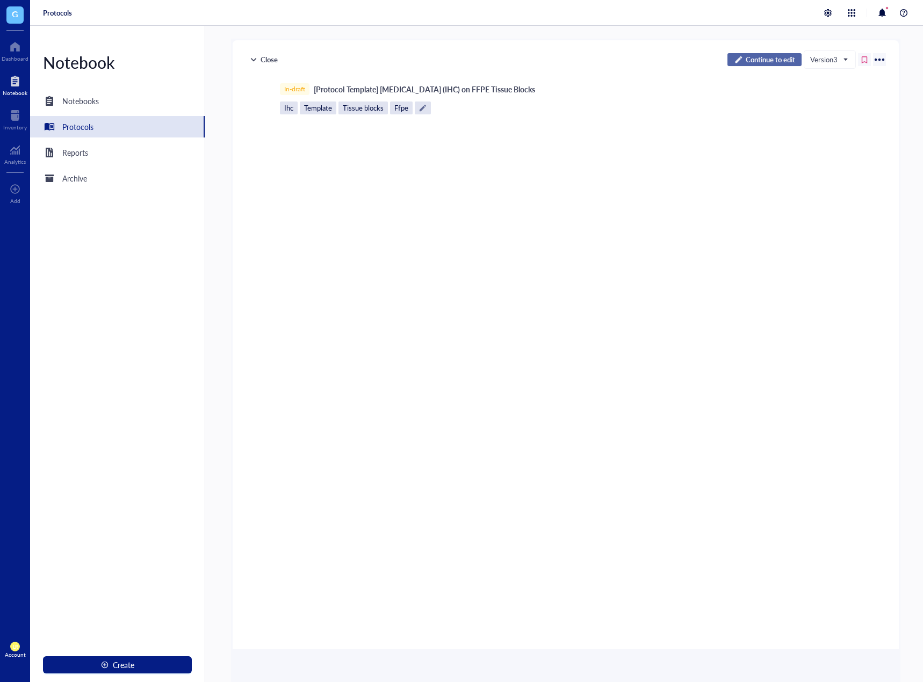
click at [763, 63] on span "Continue to edit" at bounding box center [770, 60] width 49 height 10
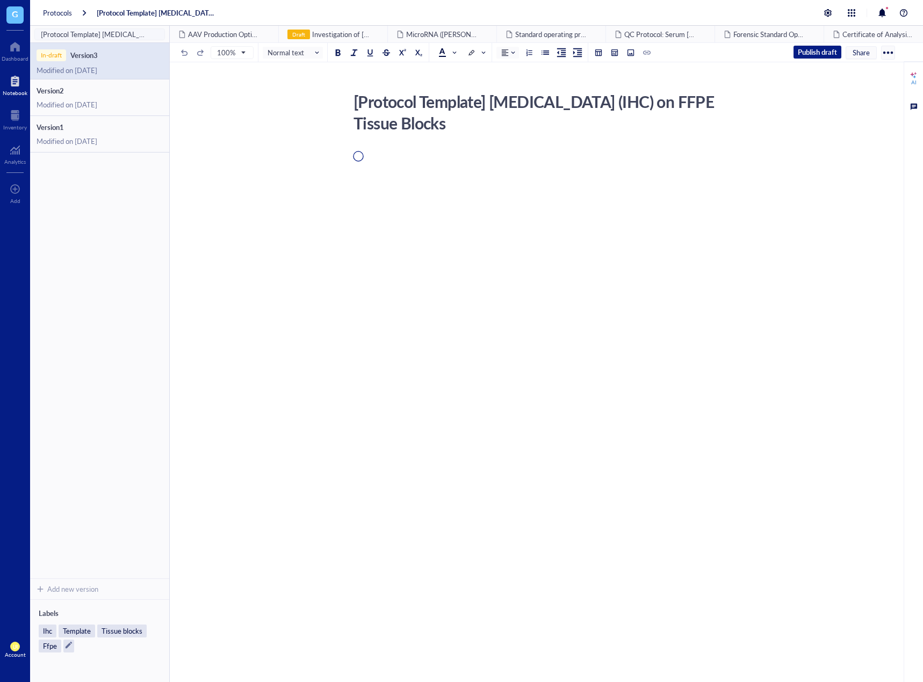
click at [14, 83] on div at bounding box center [15, 81] width 25 height 17
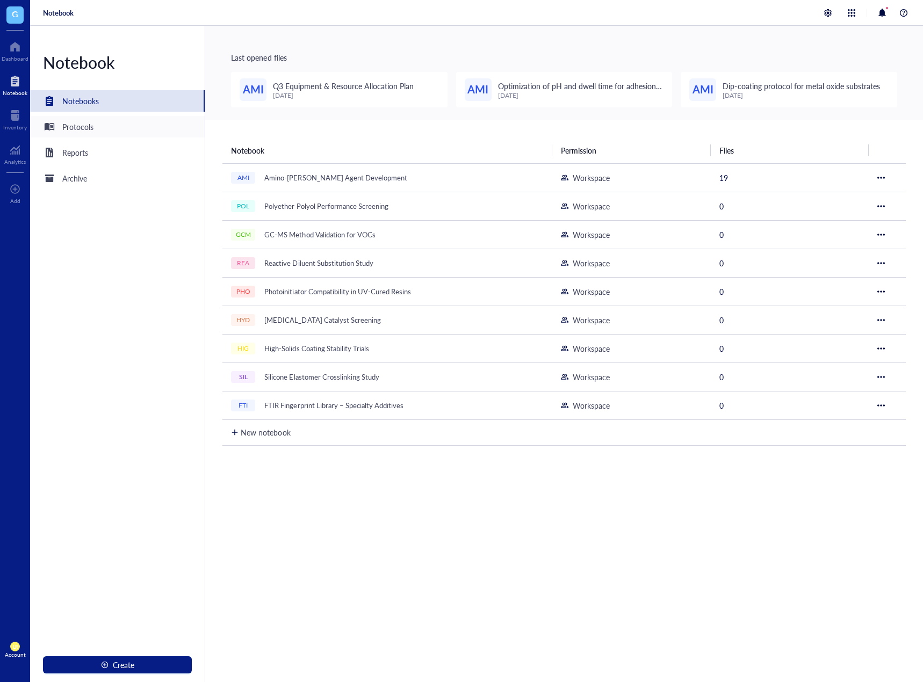
click at [88, 124] on div "Protocols" at bounding box center [77, 127] width 31 height 12
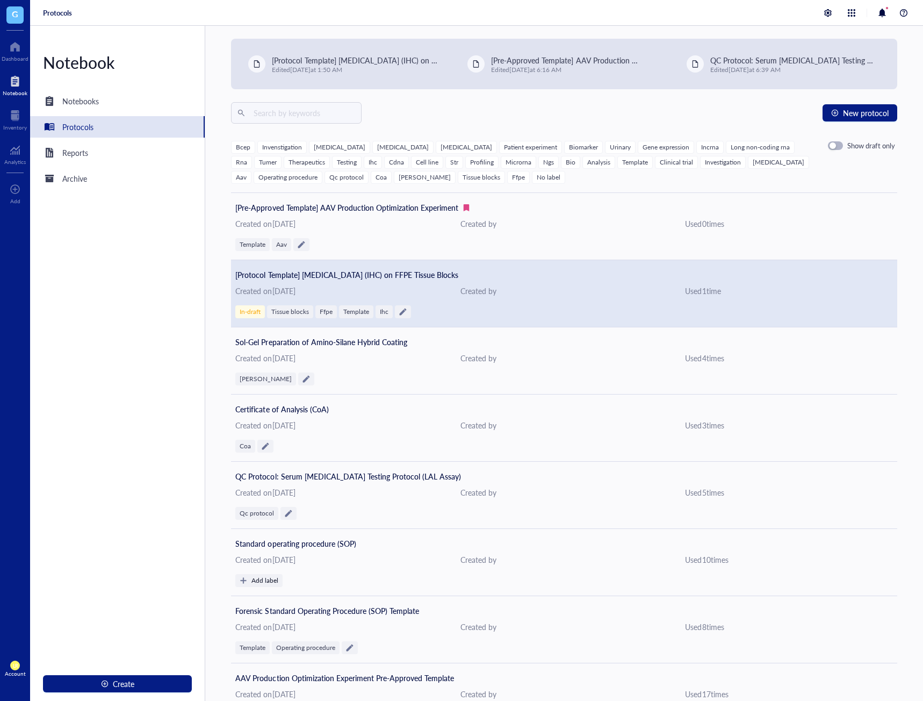
click at [416, 281] on div "[Protocol Template] Immunohistochemistry (IHC) on FFPE Tissue Blocks Created on…" at bounding box center [564, 293] width 666 height 67
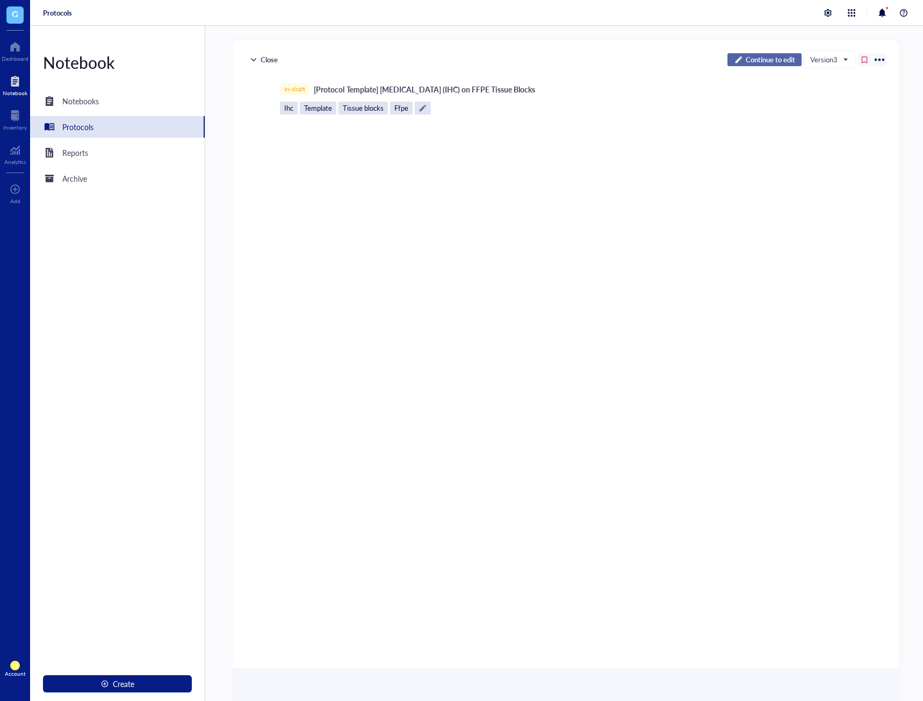
click at [773, 58] on span "Continue to edit" at bounding box center [770, 60] width 49 height 10
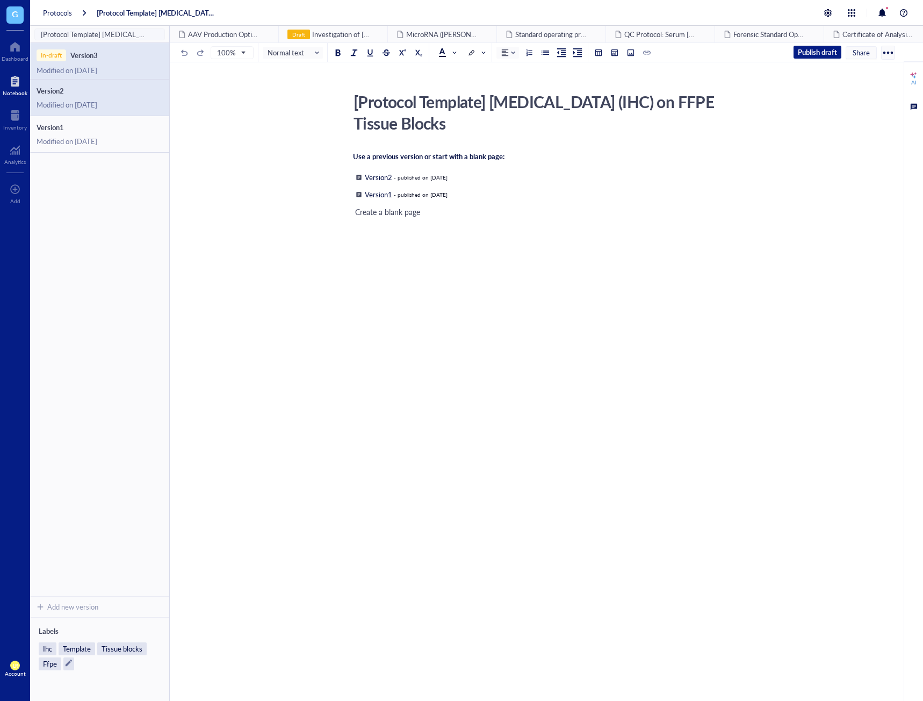
click at [94, 103] on div "Modified on September 26, 2025" at bounding box center [100, 105] width 126 height 10
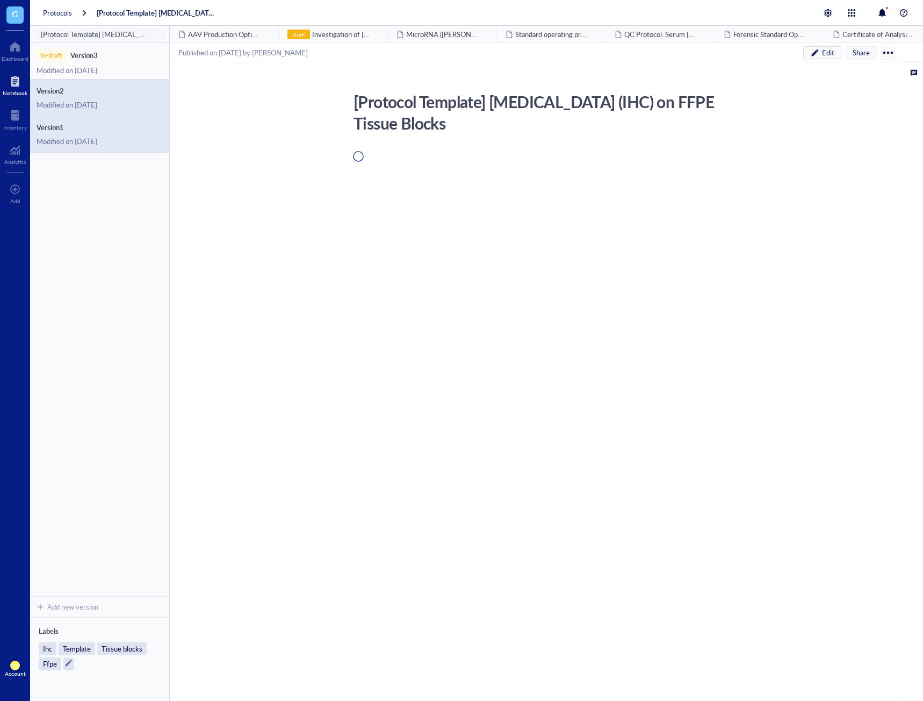
click at [110, 147] on div "Version 1 Modified on September 26, 2025" at bounding box center [99, 134] width 139 height 37
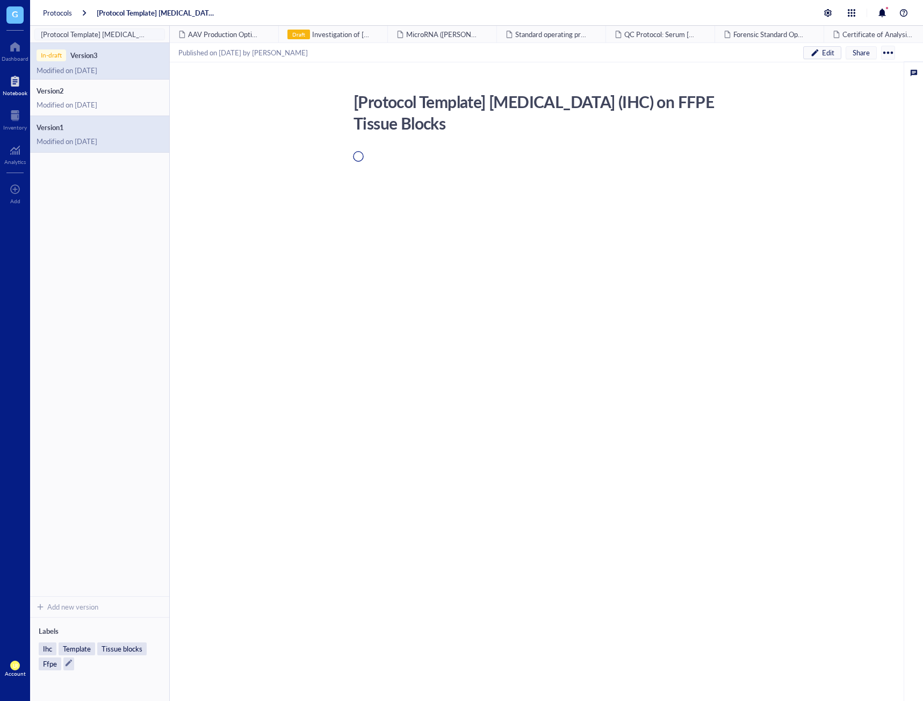
click at [119, 61] on div "In-draft Version 3 Modified on September 26, 2025" at bounding box center [99, 61] width 139 height 37
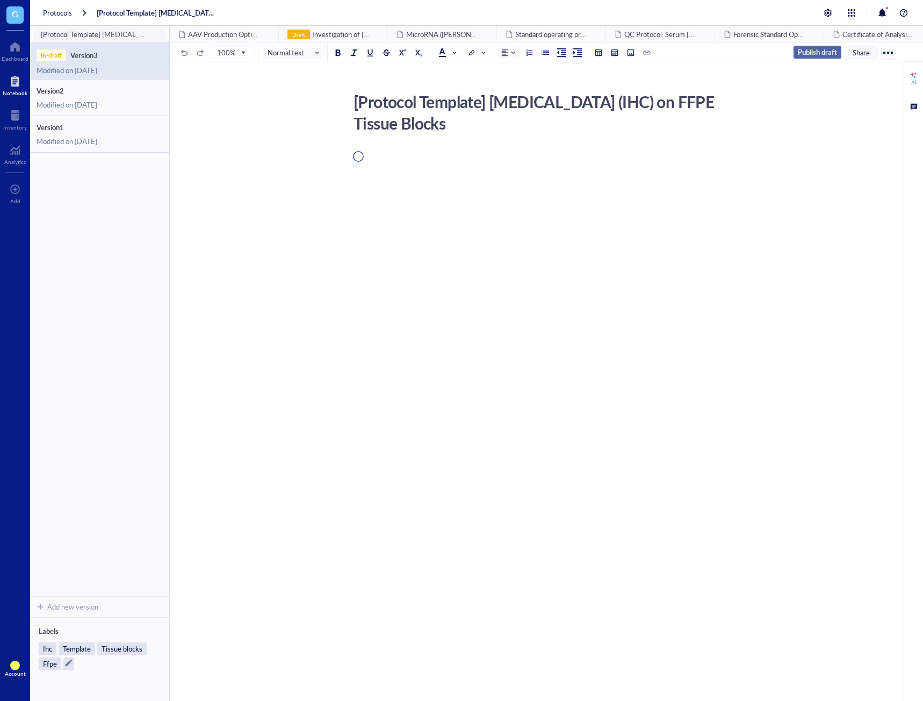
click at [824, 55] on span "Publish draft" at bounding box center [817, 52] width 39 height 10
click at [109, 600] on div "Add new version" at bounding box center [99, 606] width 139 height 21
click at [620, 341] on div at bounding box center [544, 264] width 383 height 205
click at [20, 51] on div at bounding box center [15, 46] width 27 height 17
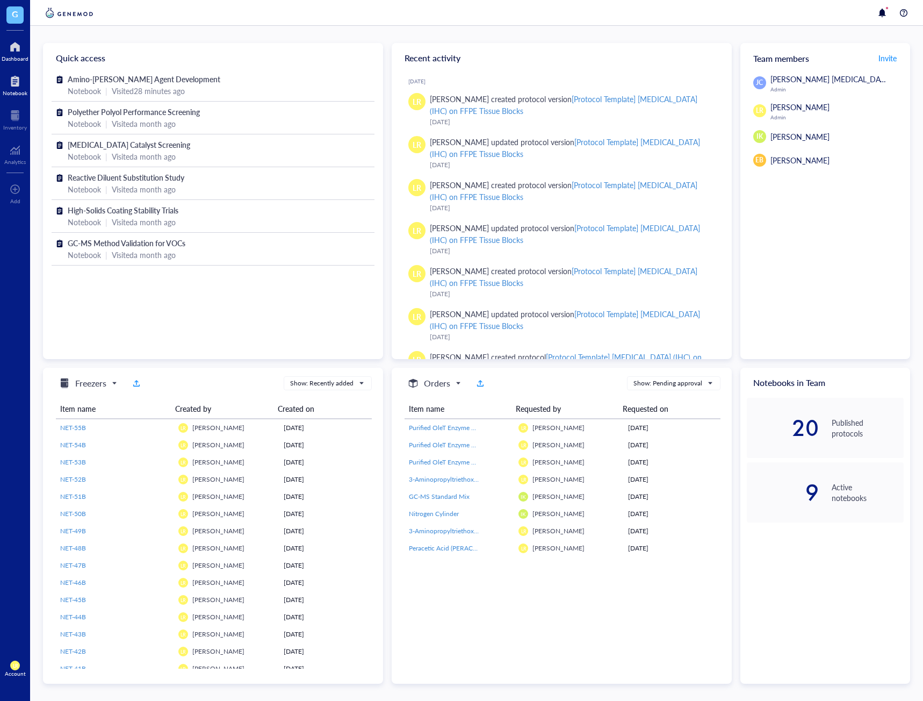
click at [16, 87] on div at bounding box center [15, 81] width 25 height 17
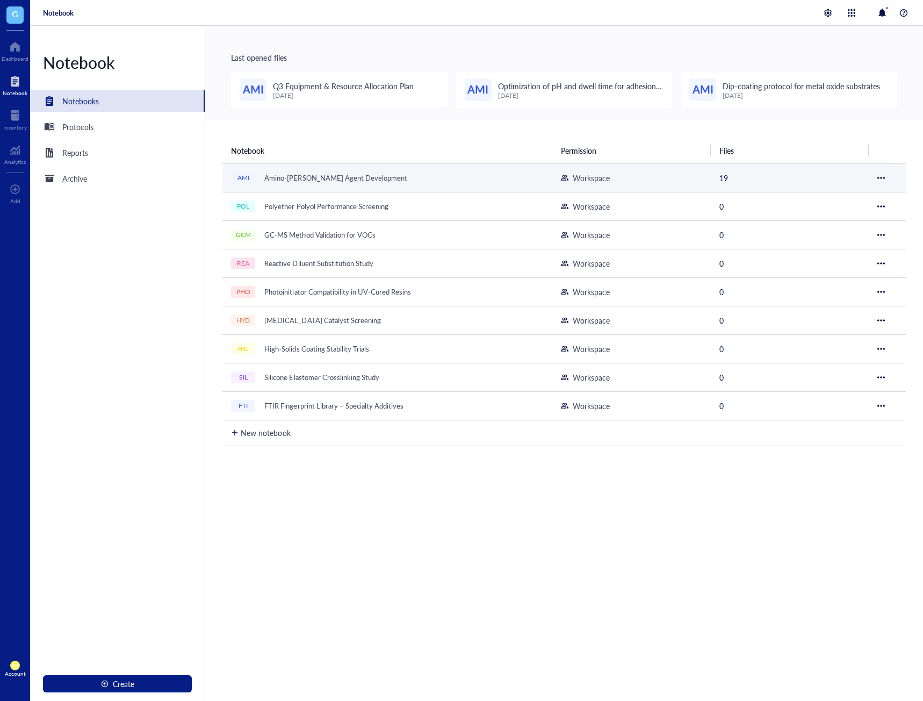
click at [275, 172] on div "Amino-[PERSON_NAME] Agent Development" at bounding box center [336, 177] width 152 height 15
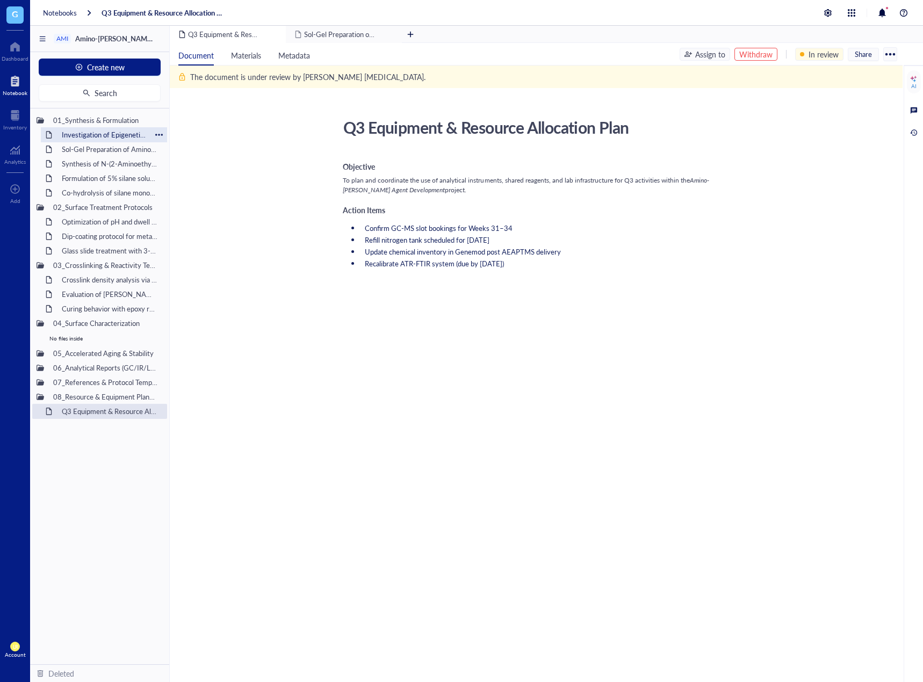
click at [120, 136] on div "Investigation of Epigenetic Modifications in [MEDICAL_DATA] Tumor Samplesitled" at bounding box center [104, 134] width 94 height 15
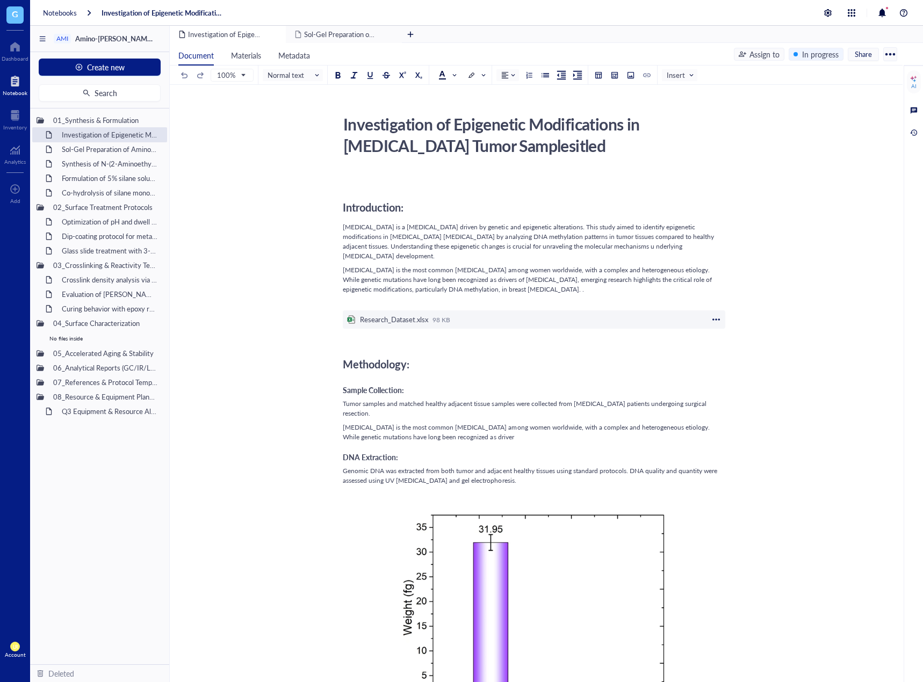
click at [718, 315] on div at bounding box center [716, 320] width 10 height 10
click at [727, 325] on span "Download" at bounding box center [749, 327] width 61 height 12
click at [70, 93] on button "Search" at bounding box center [100, 92] width 122 height 17
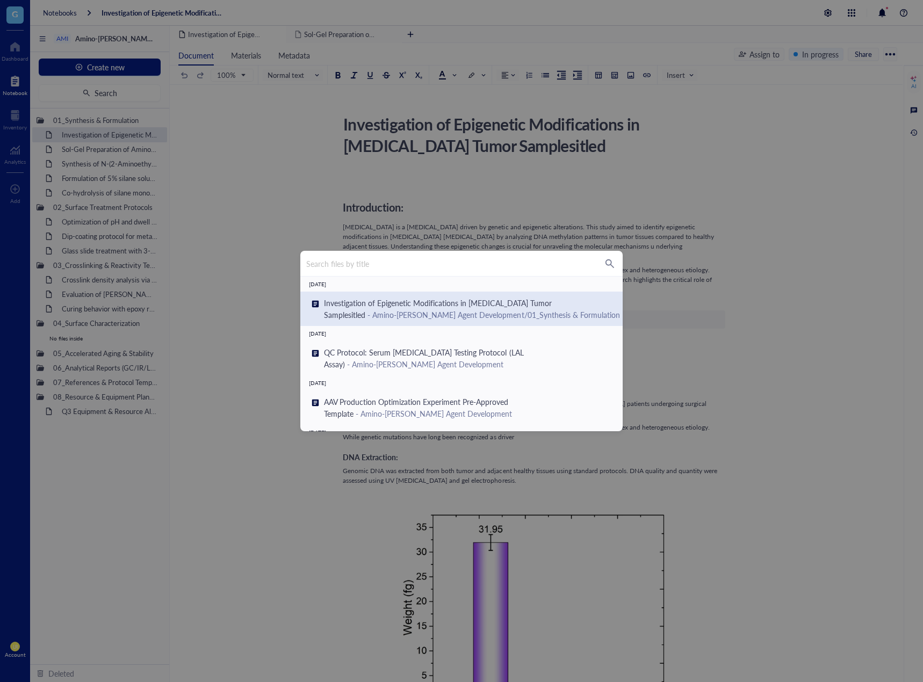
click at [427, 316] on div "- Amino-Silane Coupling Agent Development/01_Synthesis & Formulation" at bounding box center [493, 314] width 253 height 11
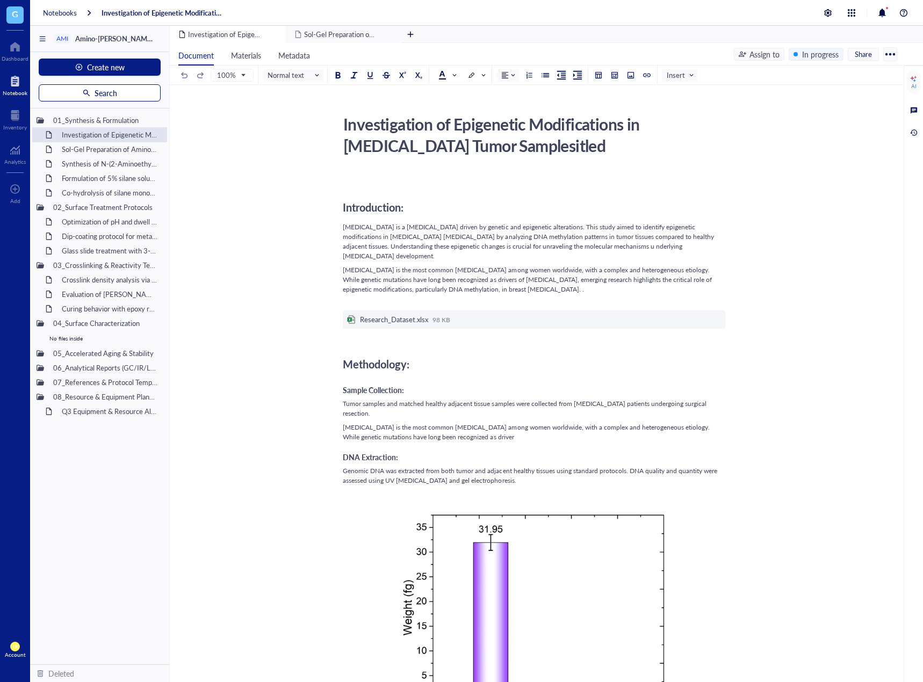
click at [71, 87] on button "Search" at bounding box center [100, 92] width 122 height 17
click at [481, 234] on span "Breast cancer is a complex disease driven by genetic and epigenetic alterations…" at bounding box center [529, 236] width 373 height 28
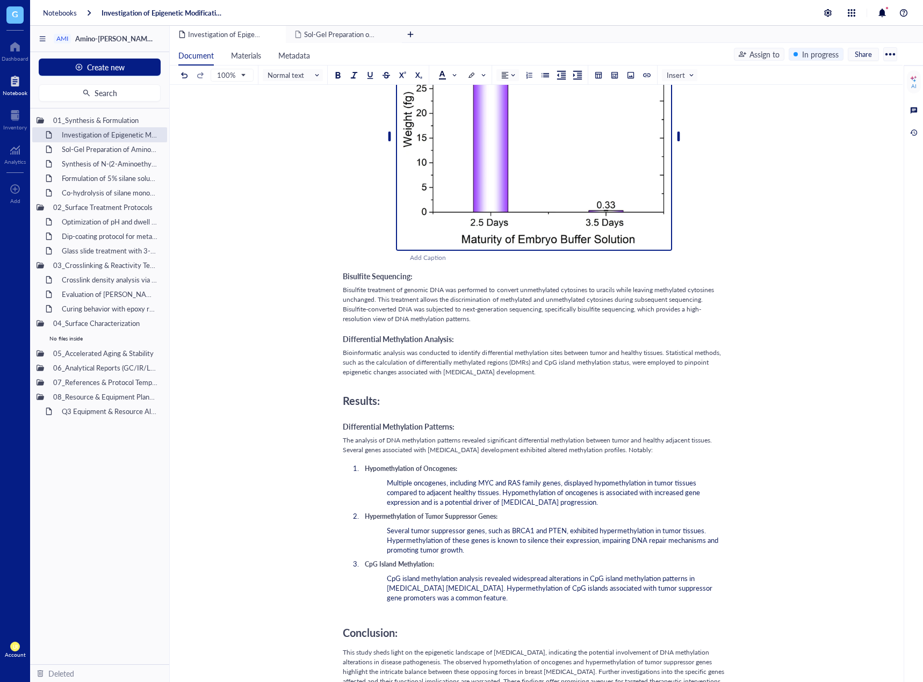
scroll to position [537, 0]
